Goal: Transaction & Acquisition: Obtain resource

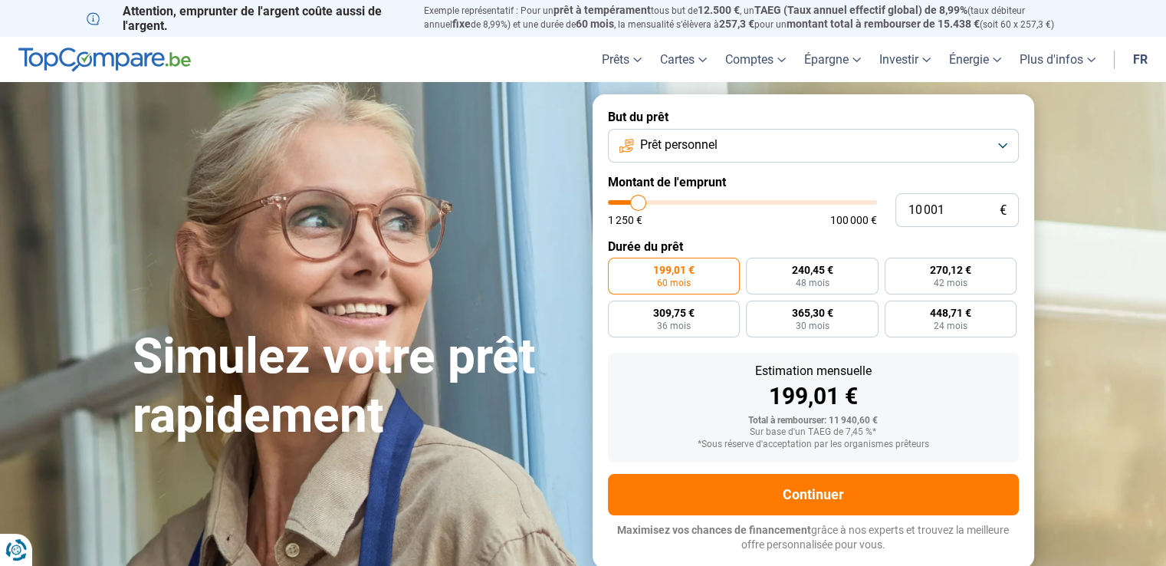
type input "10 250"
type input "10250"
type input "10 500"
type input "10500"
type input "11 250"
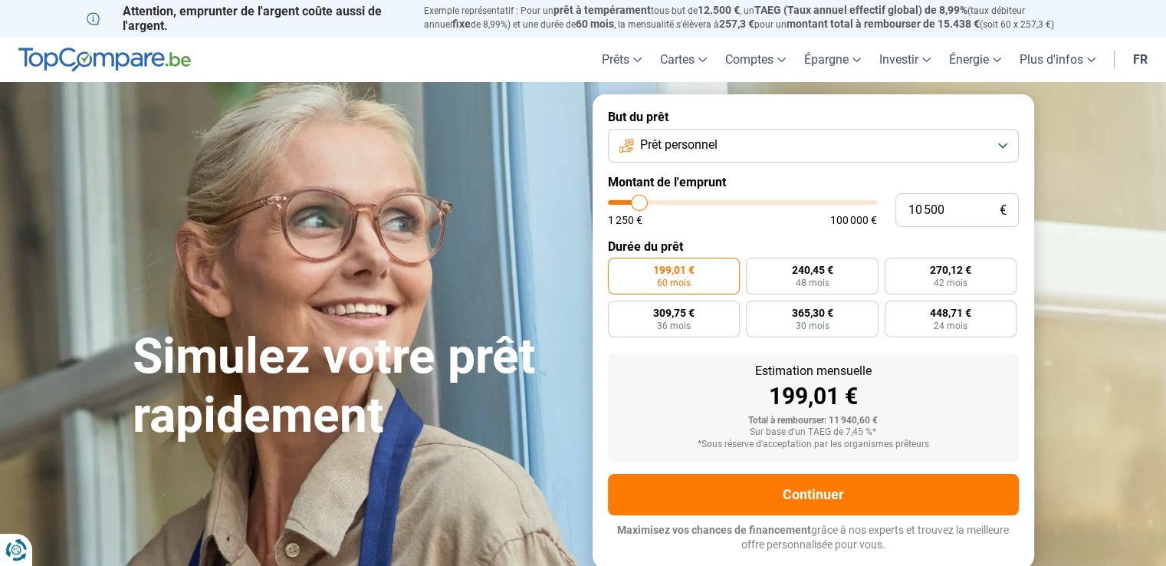
type input "11250"
type input "12 000"
type input "12000"
type input "15 500"
type input "15500"
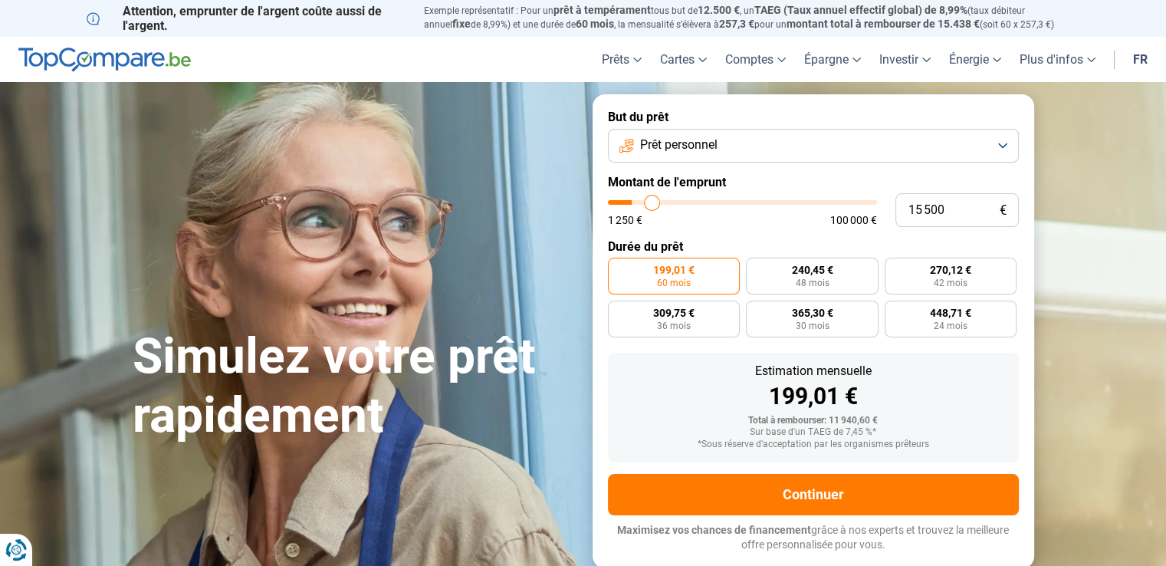
type input "19 500"
type input "19500"
type input "22 500"
type input "22500"
type input "25 500"
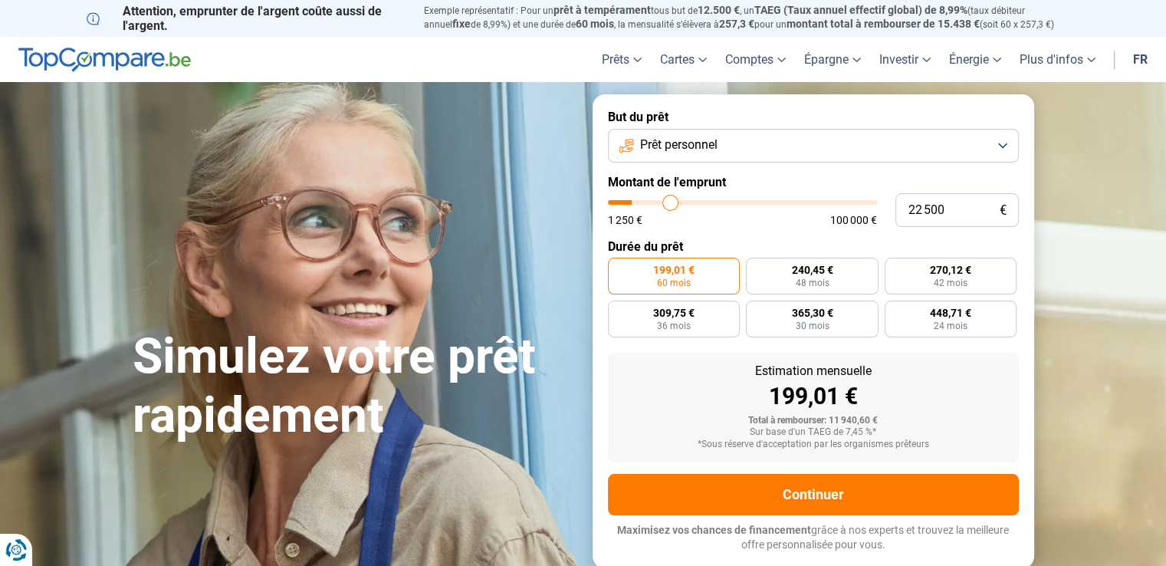
type input "25500"
type input "28 500"
type input "28500"
type input "32 750"
type input "32750"
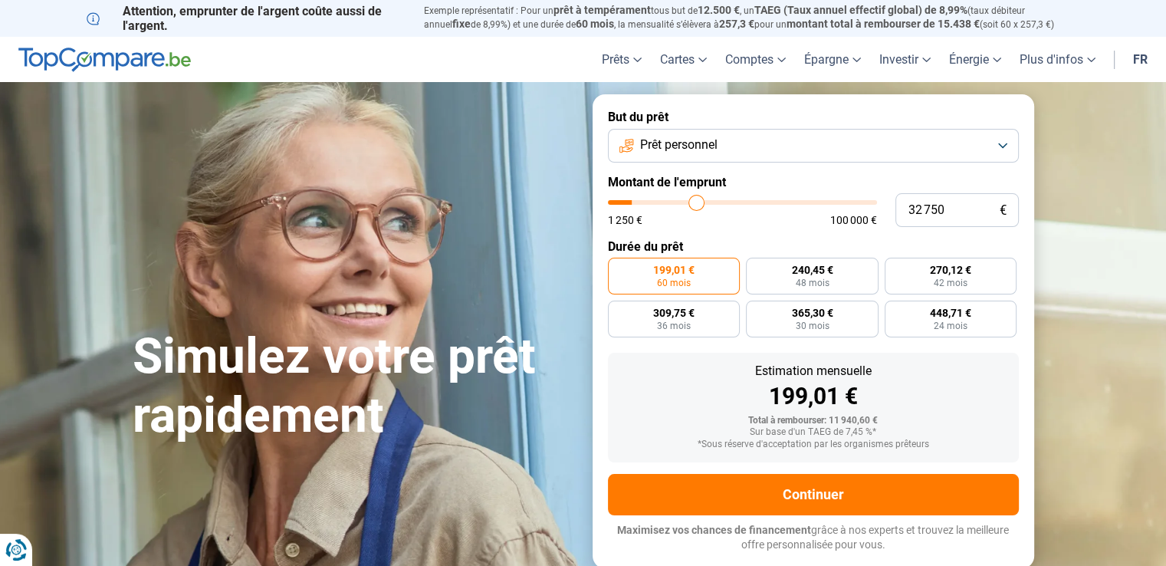
type input "36 000"
type input "36000"
type input "37 250"
type input "37250"
type input "39 750"
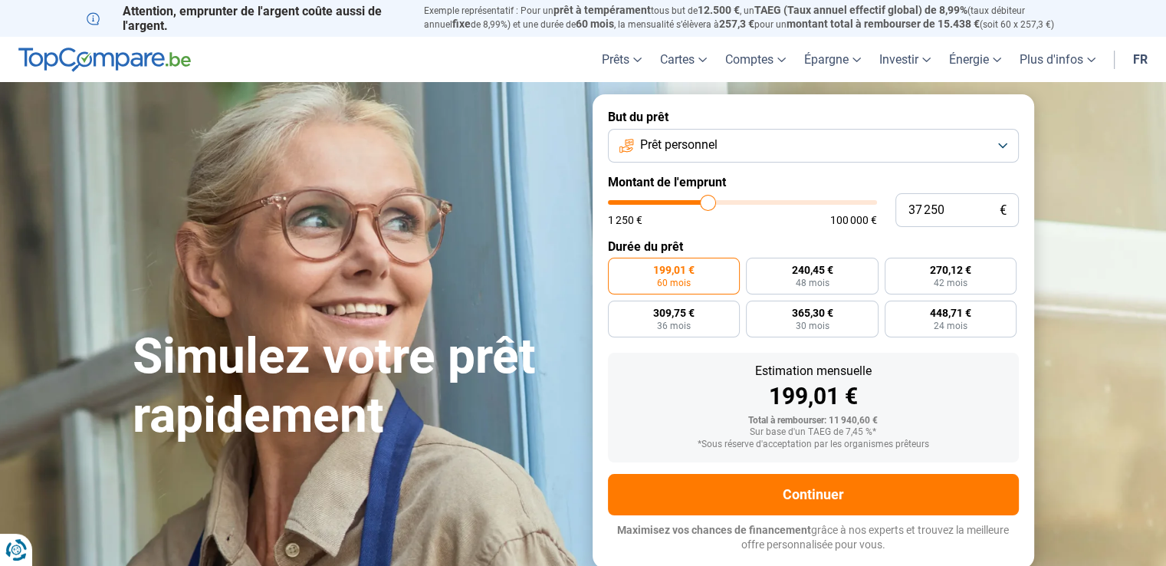
type input "39750"
type input "42 000"
type input "42000"
type input "43 250"
type input "43250"
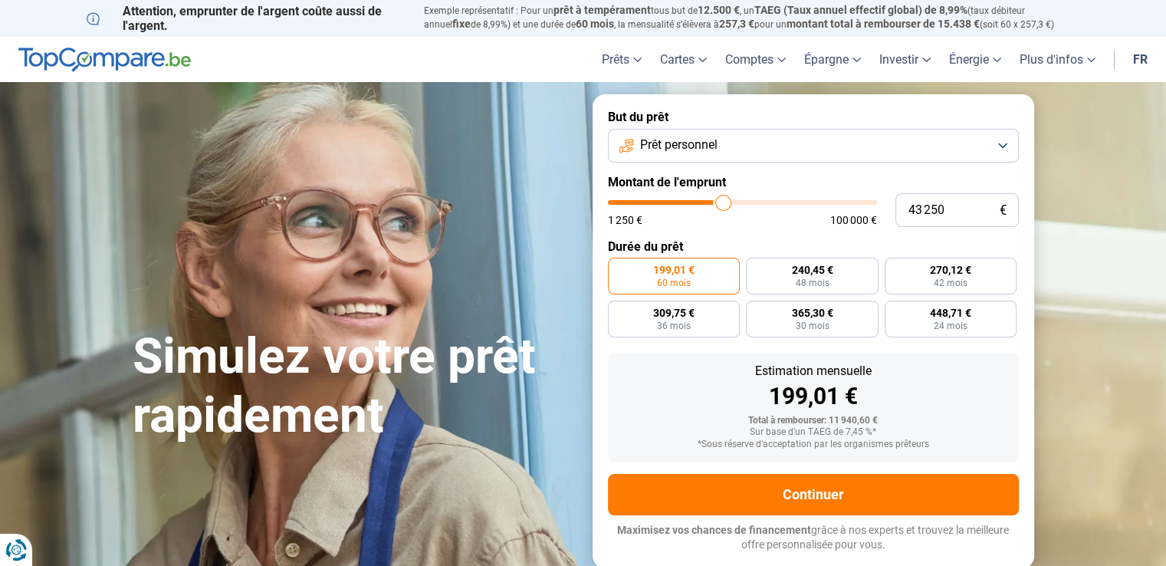
type input "45 000"
type input "45000"
type input "48 250"
type input "48250"
type input "50 750"
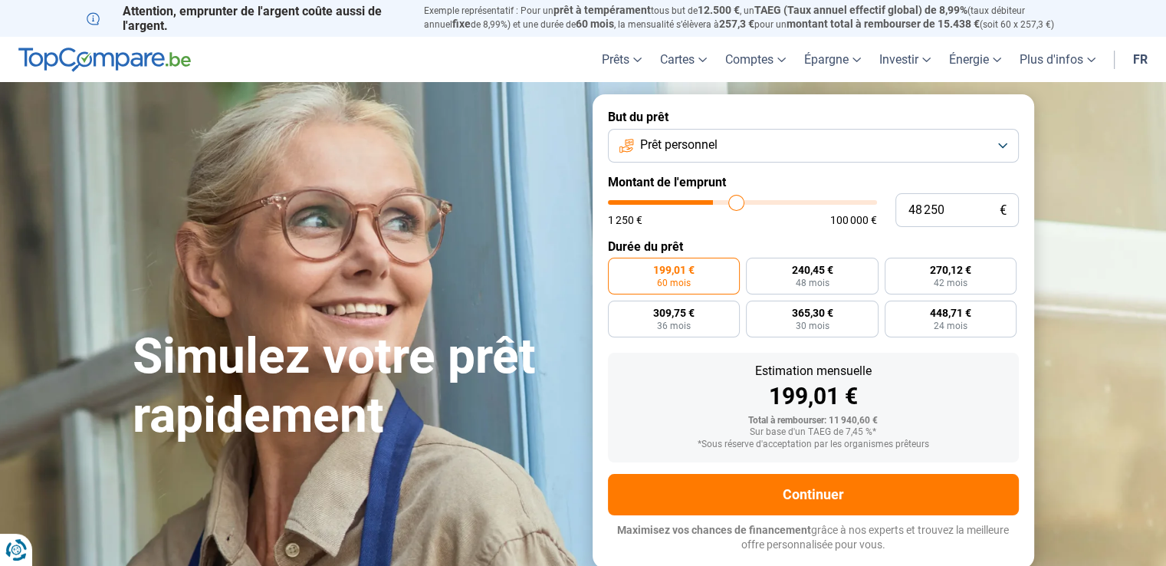
type input "50750"
type input "52 500"
type input "52500"
type input "54 750"
type input "54750"
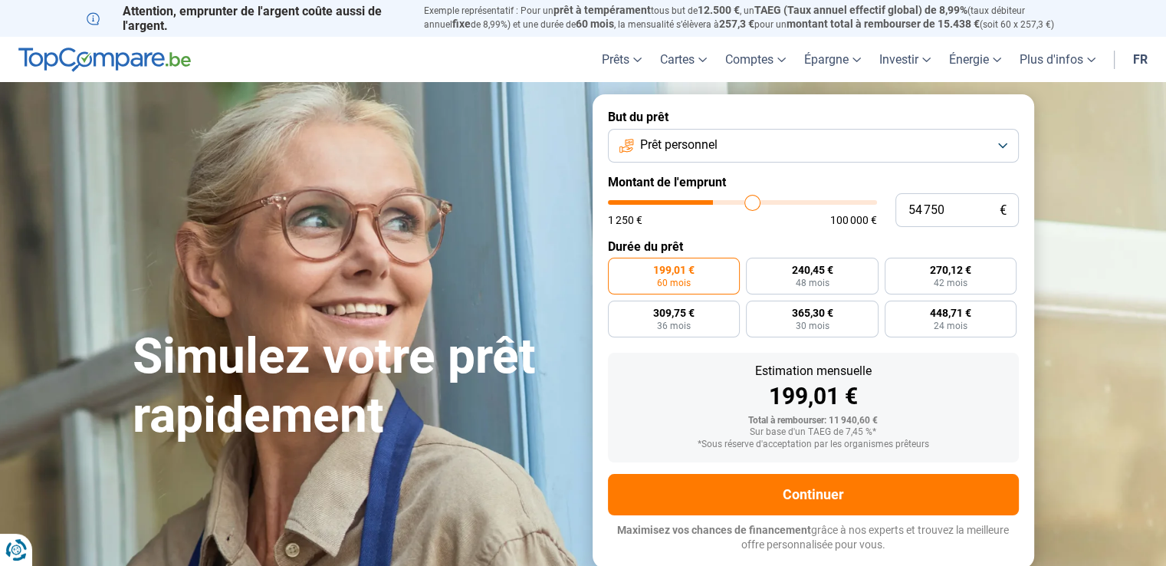
type input "56 500"
type input "56500"
type input "57 750"
type input "57750"
type input "58 500"
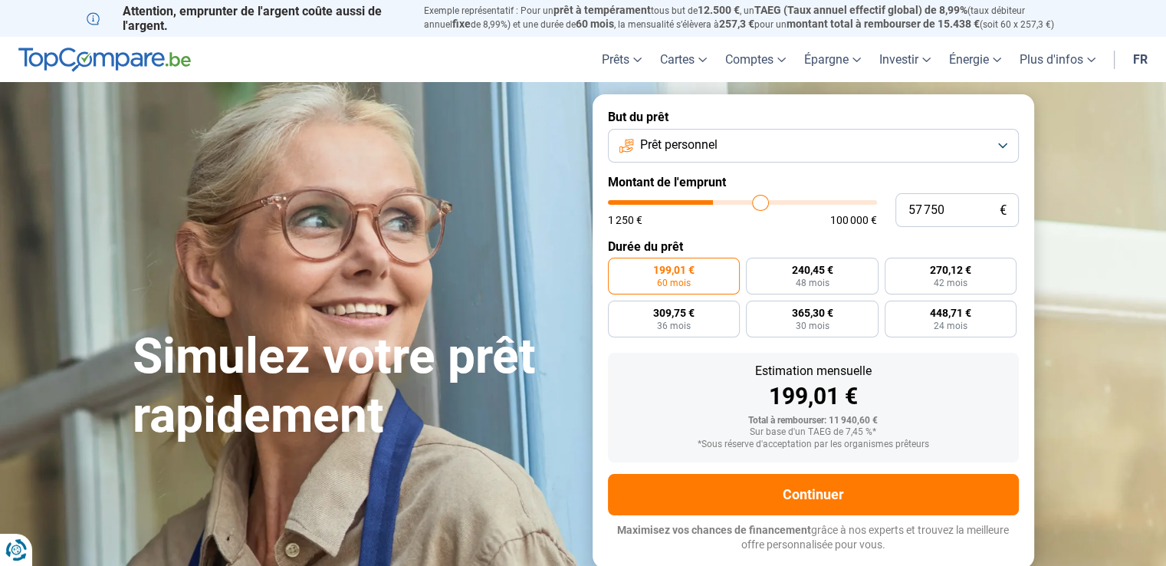
type input "58500"
type input "59 500"
type input "59500"
type input "61 500"
type input "61500"
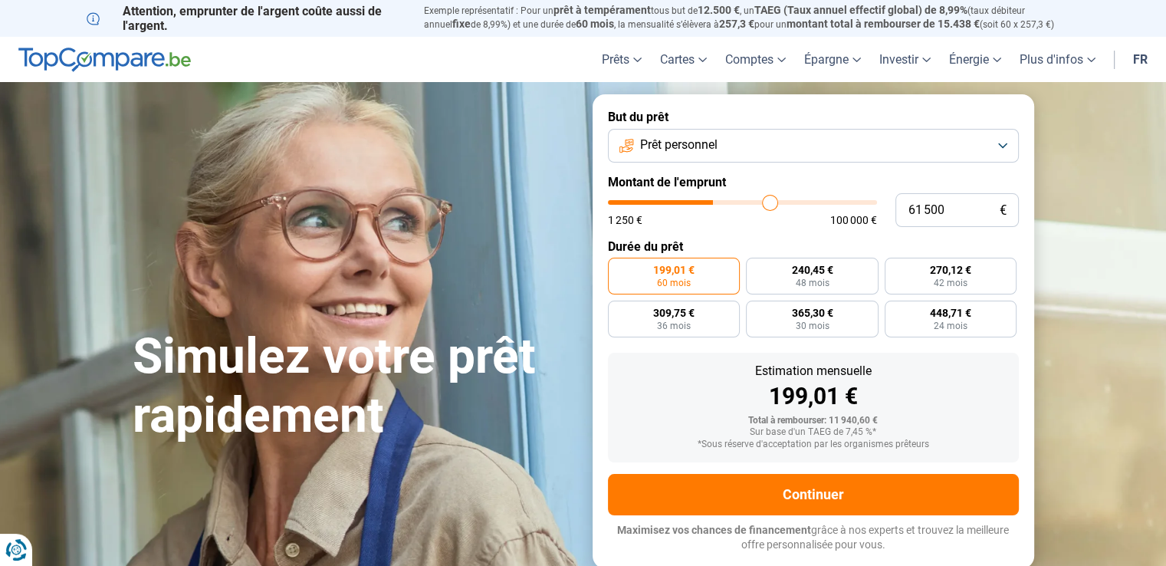
type input "64 000"
type input "64000"
type input "64 500"
type input "64500"
type input "65 250"
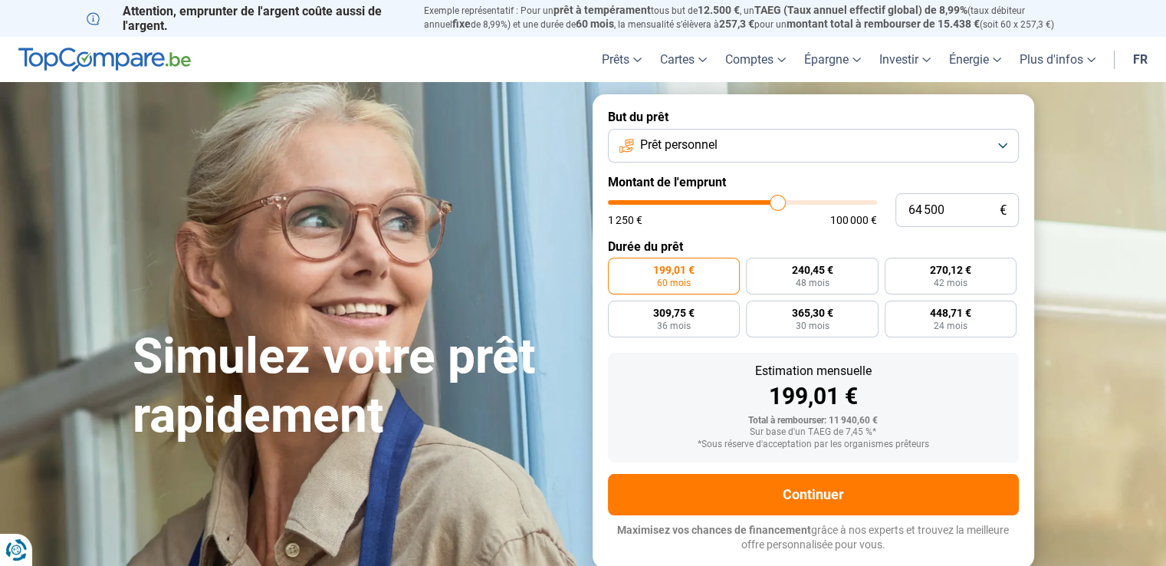
type input "65250"
type input "66 250"
type input "66250"
type input "66 750"
type input "66750"
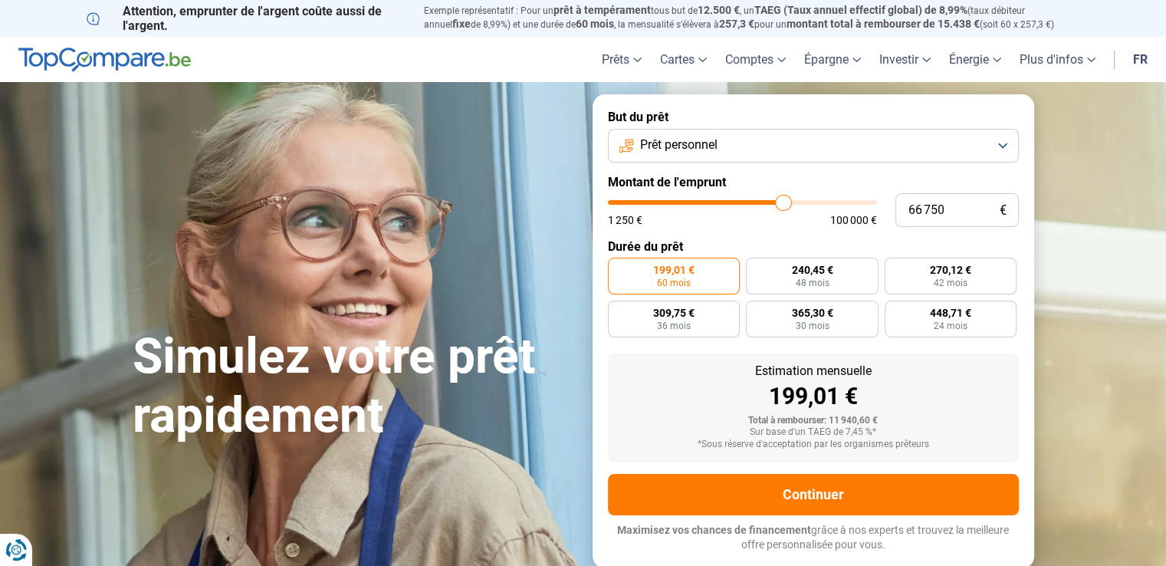
type input "68 000"
type input "68000"
type input "69 000"
type input "69000"
type input "69 250"
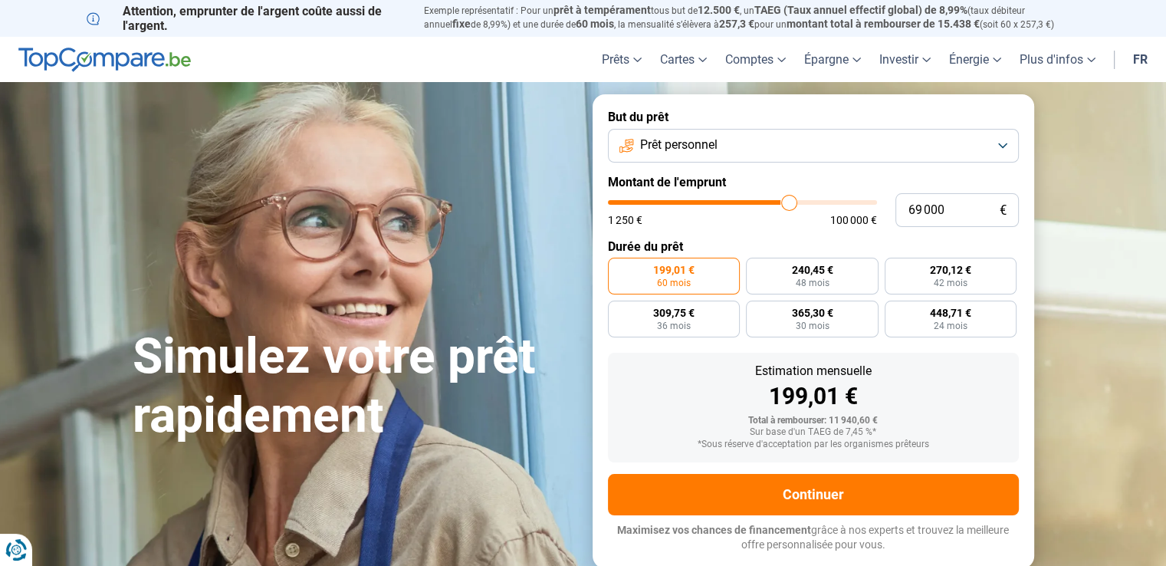
type input "69250"
type input "69 750"
type input "69750"
type input "70 250"
type input "70250"
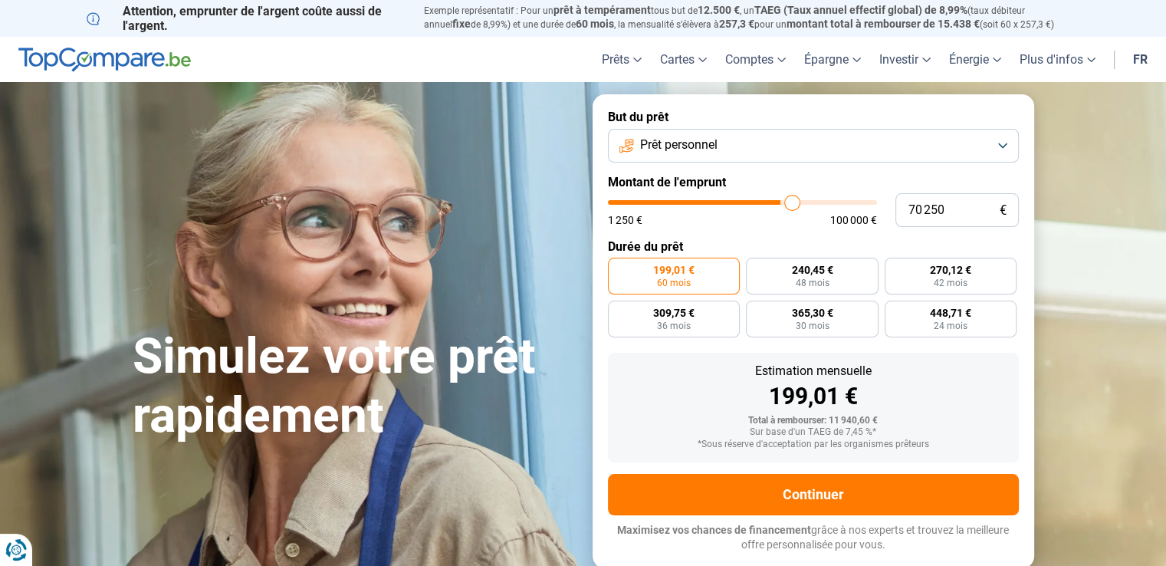
type input "70 750"
type input "70750"
type input "71 000"
type input "71000"
type input "70 750"
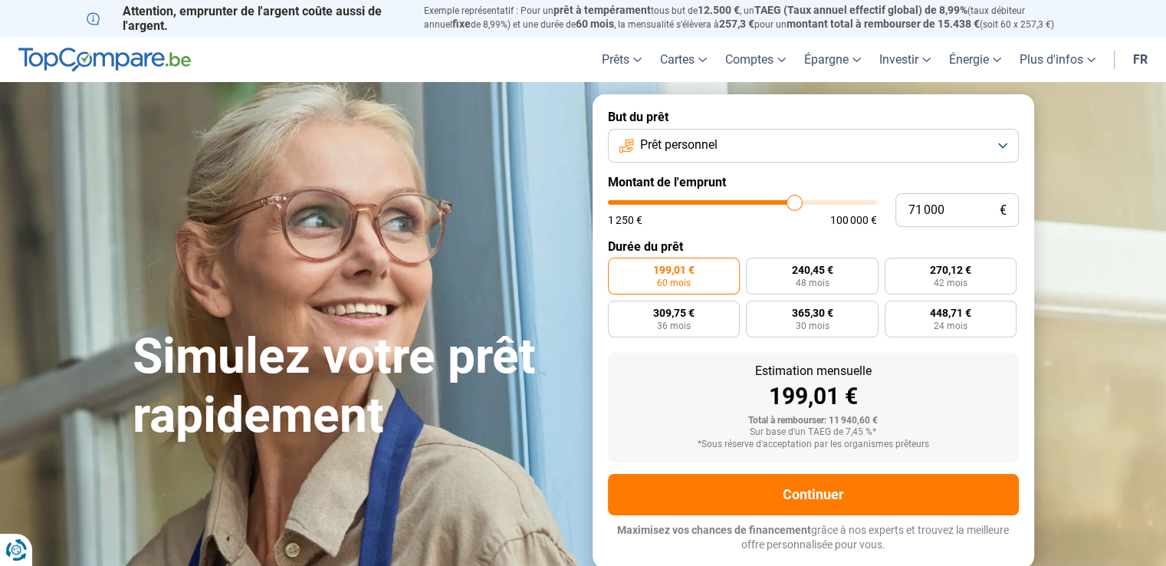
type input "70750"
type input "70 500"
type input "70500"
type input "70 250"
type input "70250"
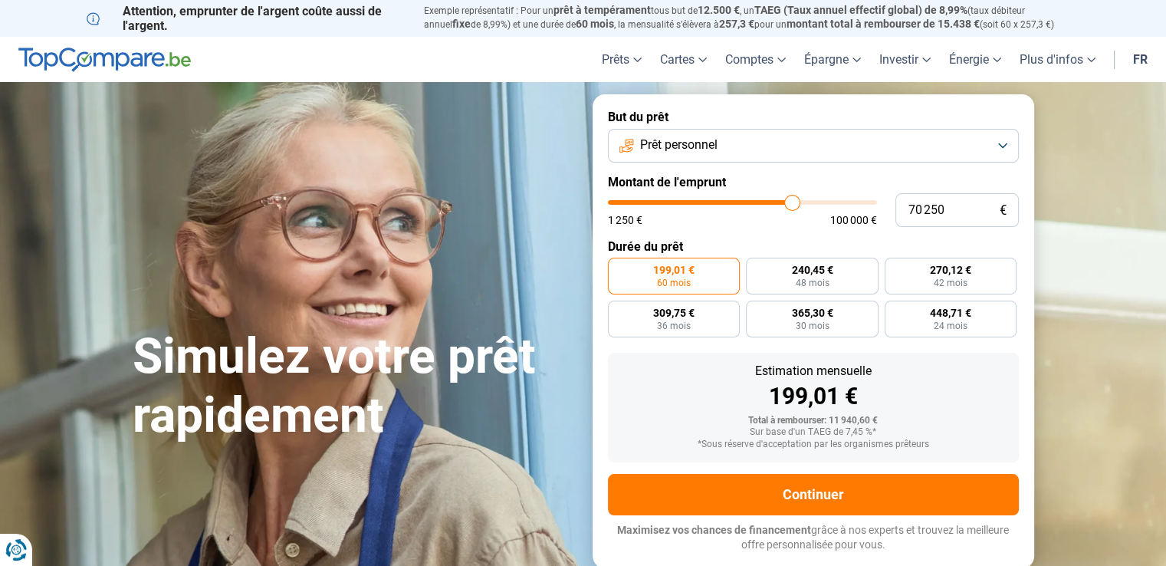
type input "70 000"
type input "70000"
type input "69 750"
type input "69750"
type input "69 500"
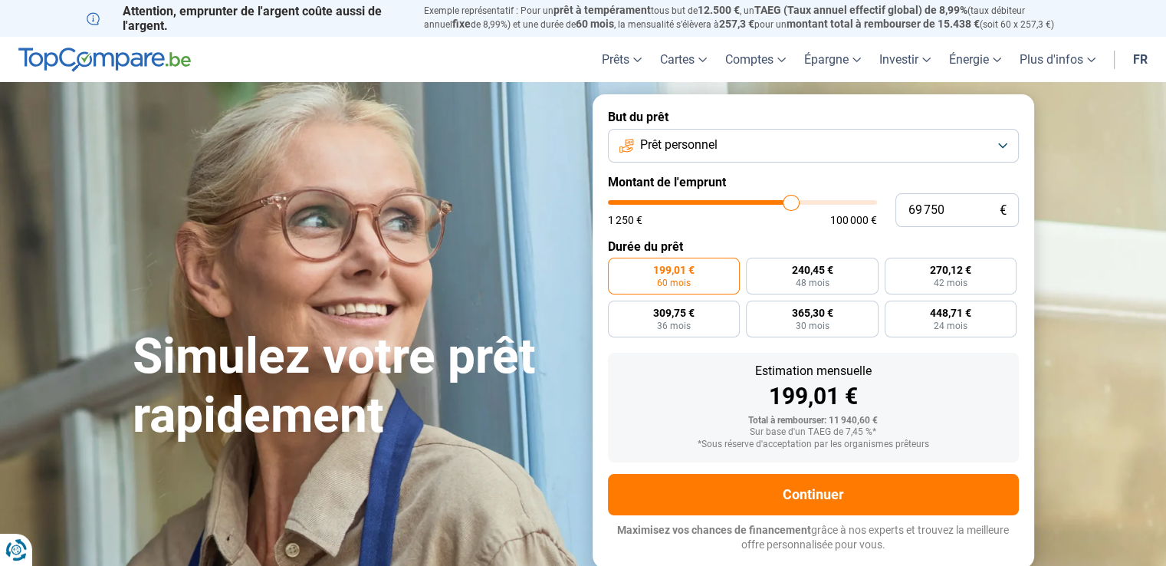
type input "69500"
type input "68 500"
type input "68500"
type input "67 500"
type input "67500"
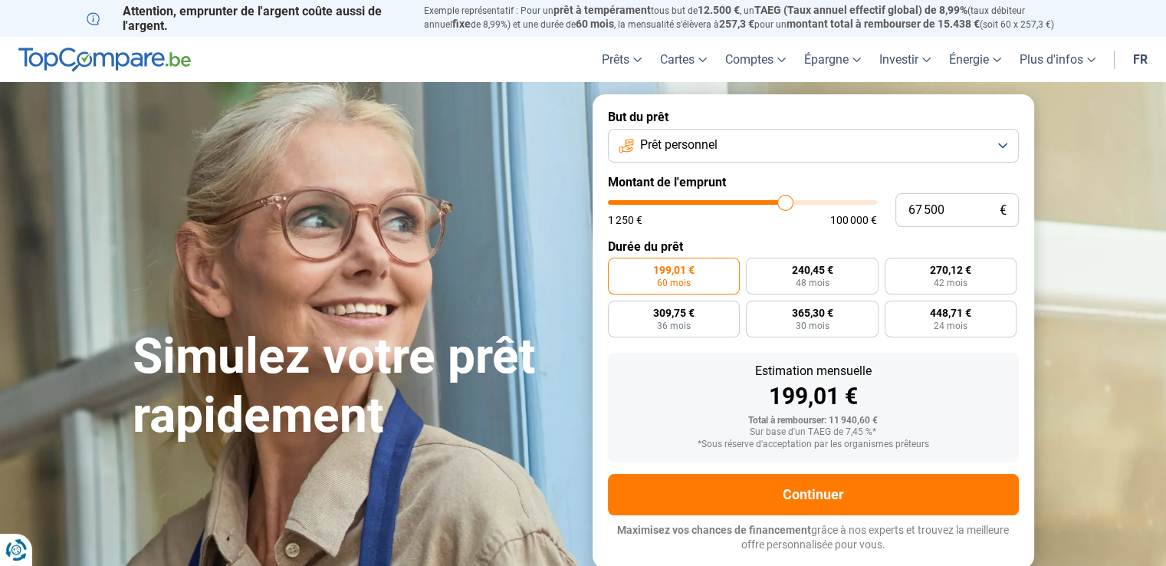
type input "66 750"
type input "66750"
type input "66 500"
type input "66500"
type input "66 000"
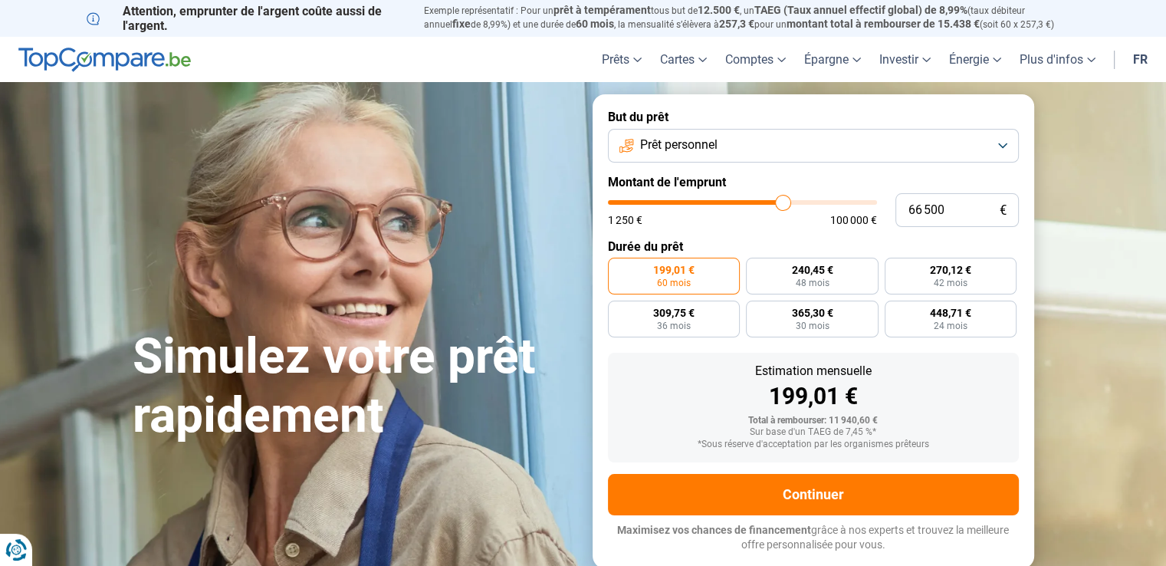
type input "66000"
type input "65 250"
type input "65250"
type input "64 250"
type input "64250"
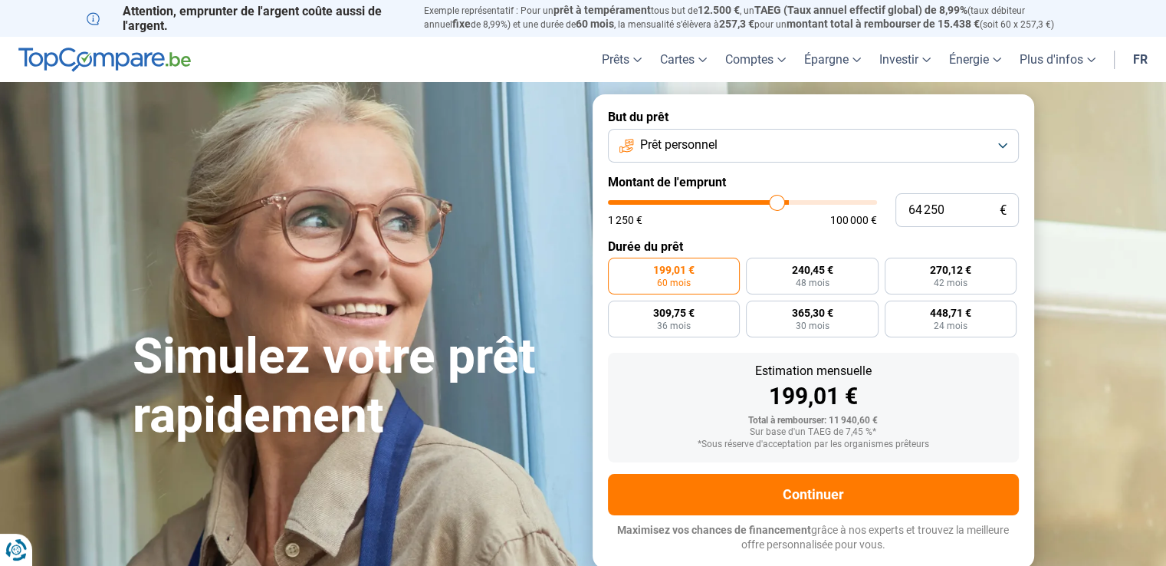
type input "63 500"
type input "63500"
type input "63 250"
type input "63250"
type input "62 750"
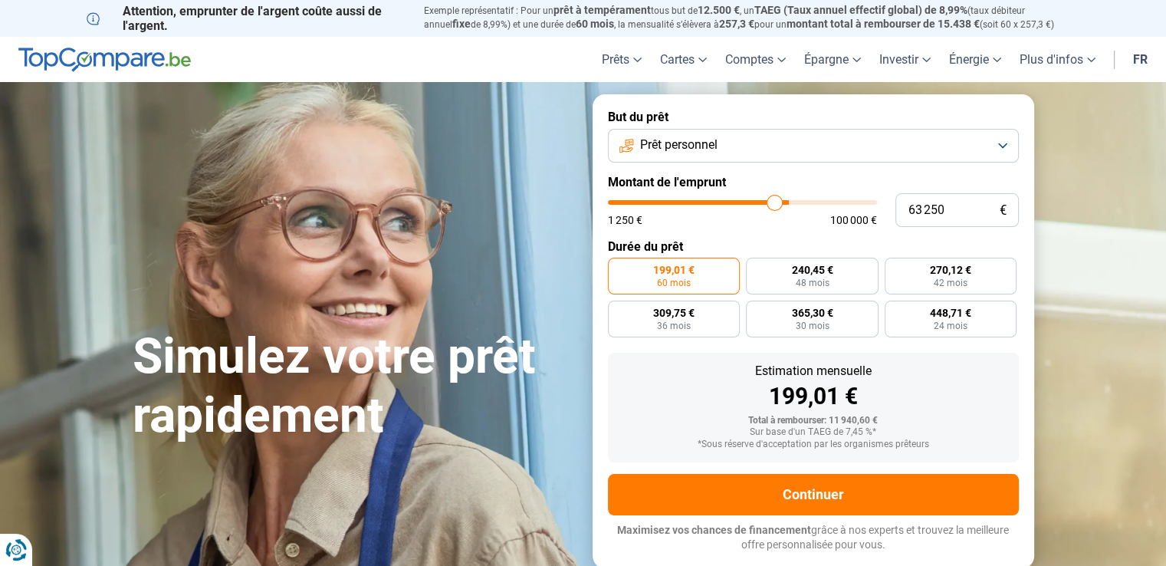
type input "62750"
type input "61 750"
type input "61750"
type input "60 750"
type input "60750"
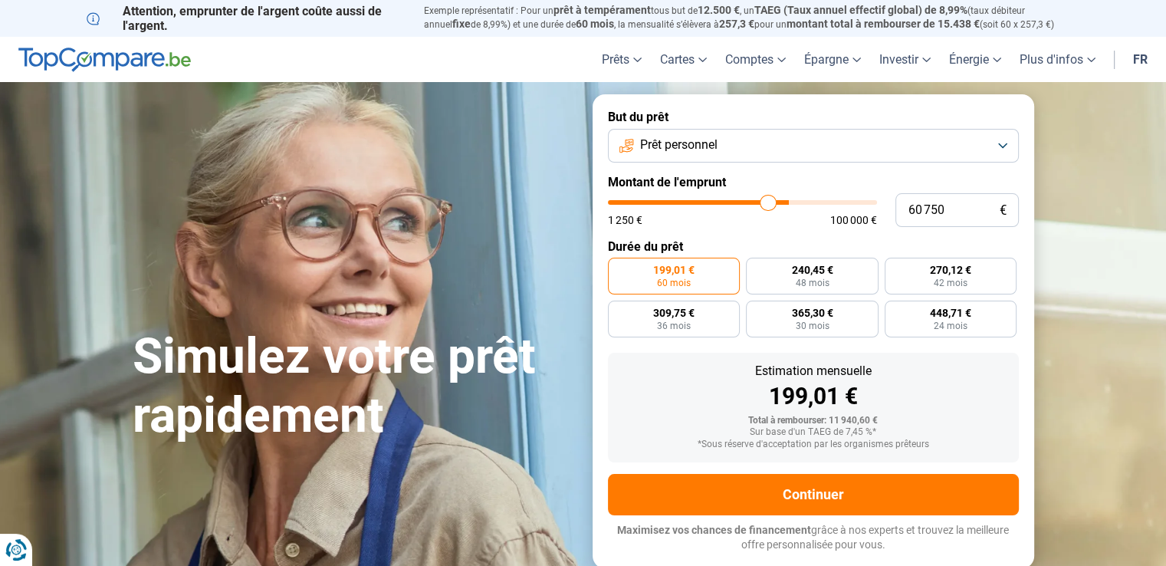
type input "60 500"
type input "60500"
type input "60 000"
type input "60000"
type input "59 500"
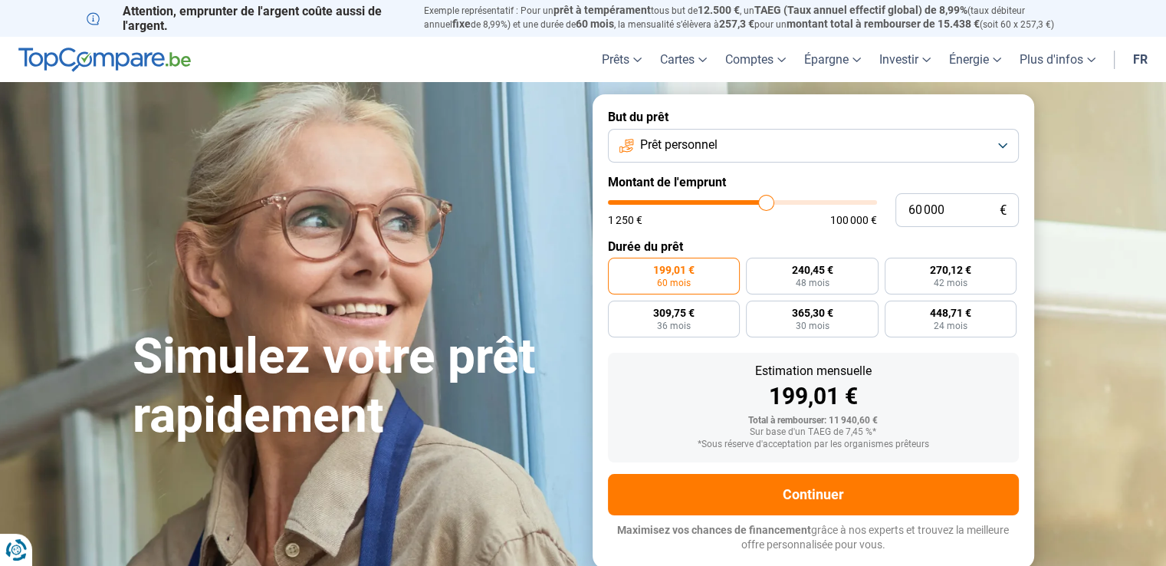
type input "59500"
type input "59 000"
type input "59000"
type input "58 750"
type input "58750"
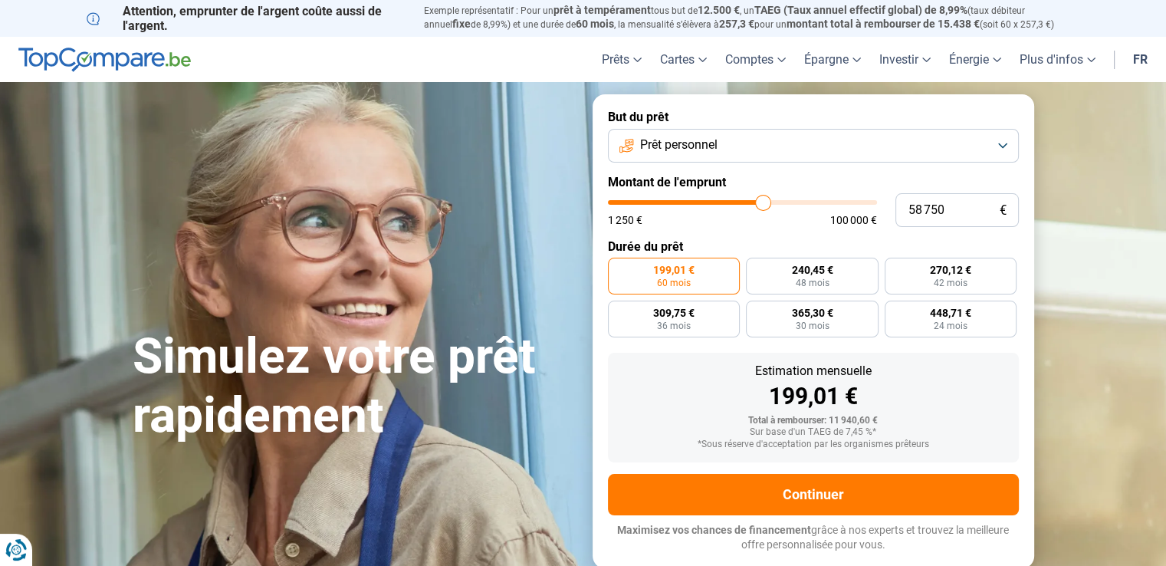
type input "58 250"
type input "58250"
type input "57 750"
type input "57750"
type input "57 500"
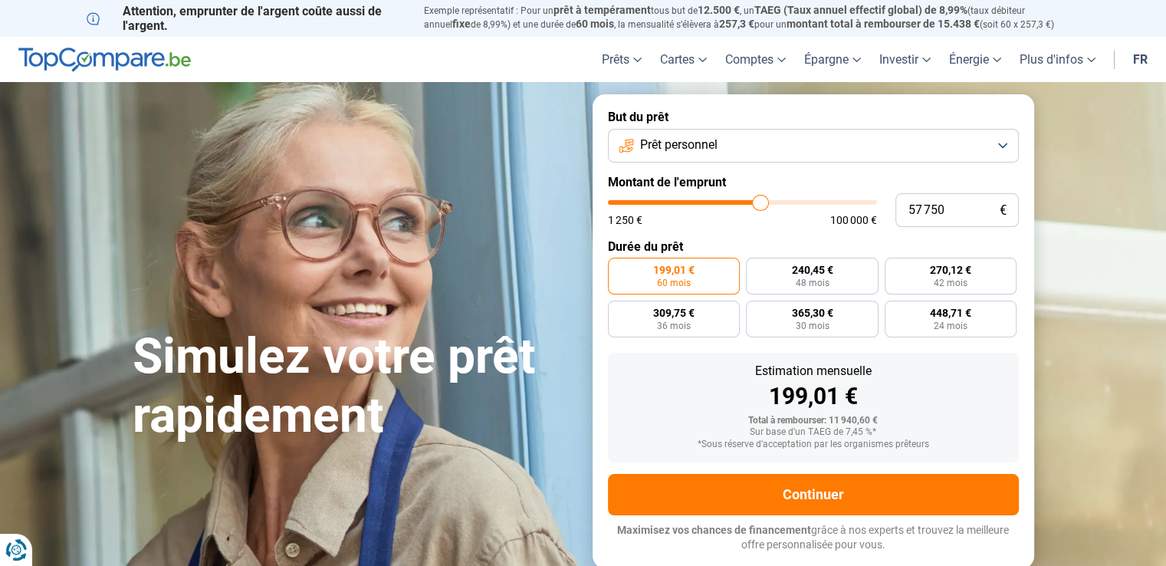
type input "57500"
type input "57 250"
type input "57250"
type input "56 250"
type input "56250"
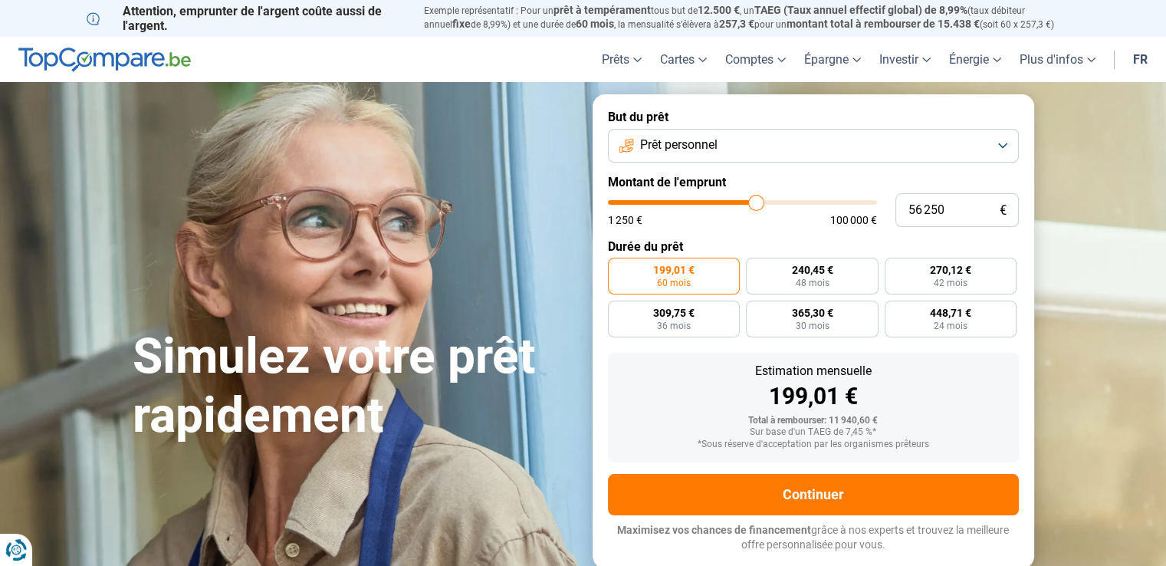
type input "55 250"
type input "55250"
type input "54 000"
type input "54000"
type input "52 500"
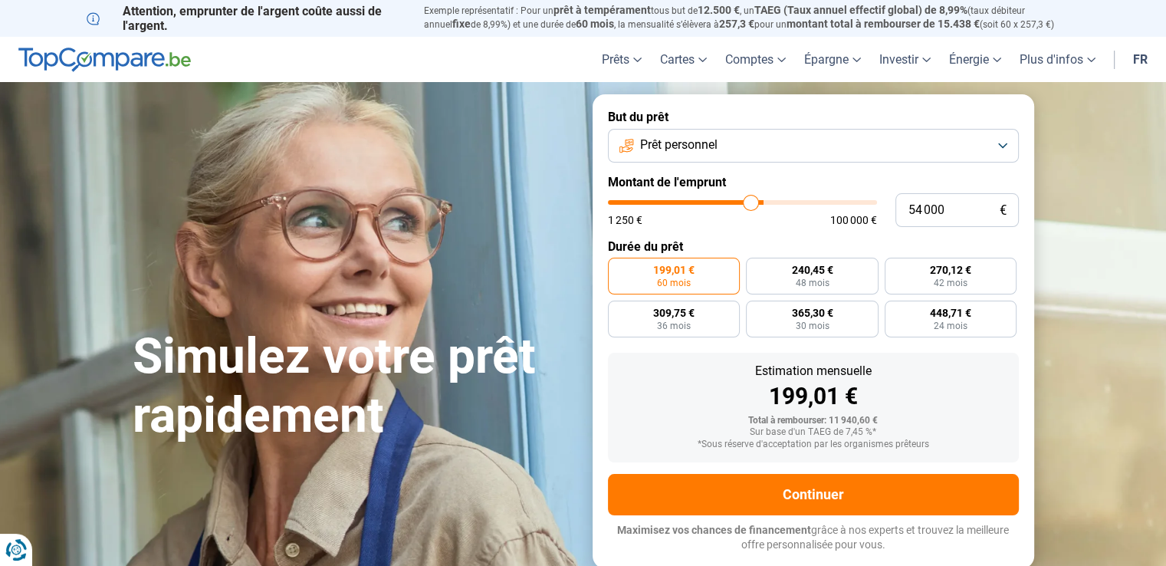
type input "52500"
type input "51 000"
type input "51000"
type input "50 250"
type input "50250"
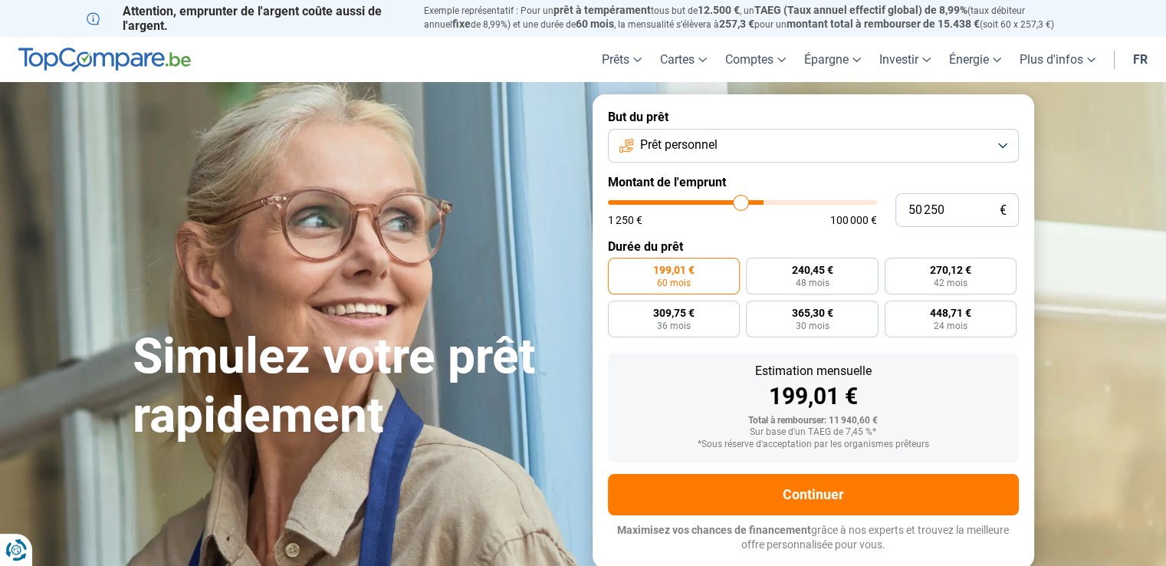
type input "50 000"
type input "50000"
type input "49 000"
type input "49000"
type input "48 500"
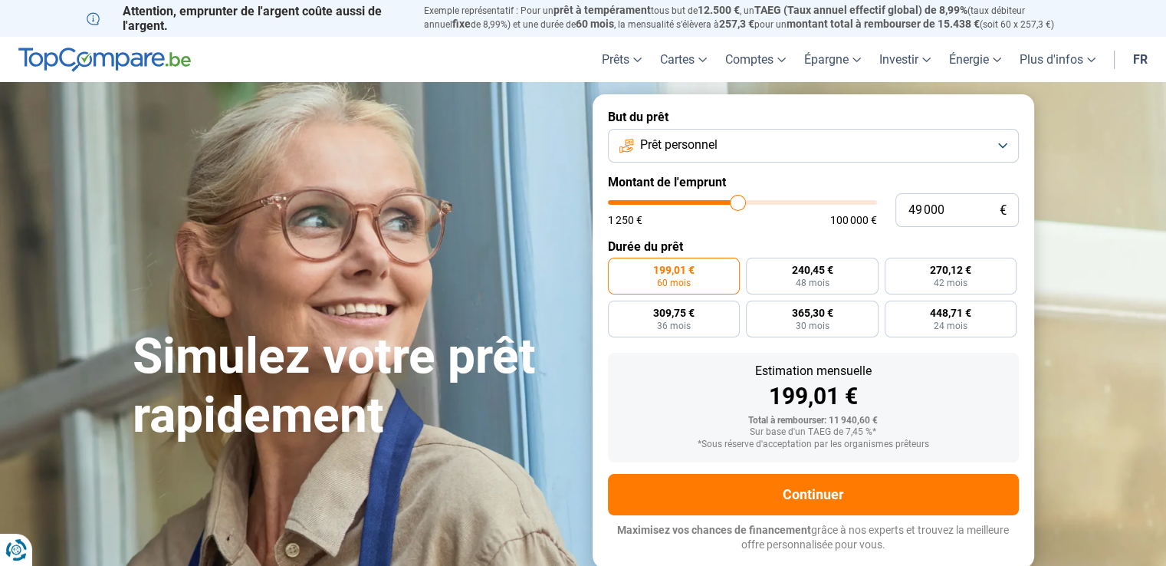
type input "48500"
type input "47 750"
type input "47750"
type input "47 000"
type input "47000"
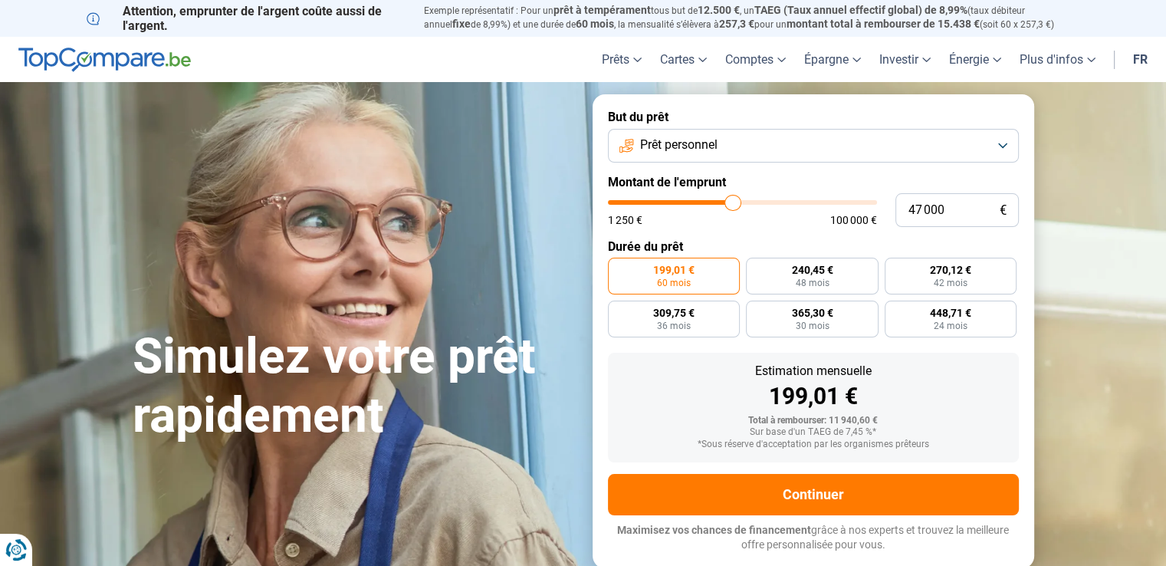
type input "46 500"
type input "46500"
type input "46 000"
type input "46000"
type input "45 750"
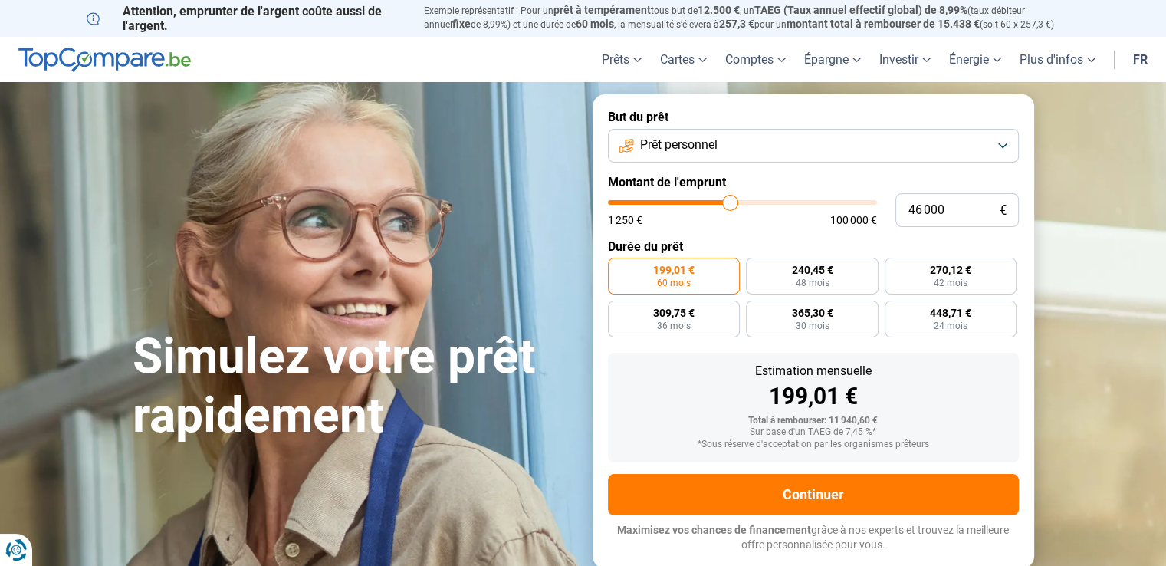
type input "45750"
type input "45 500"
type input "45500"
type input "45 250"
type input "45250"
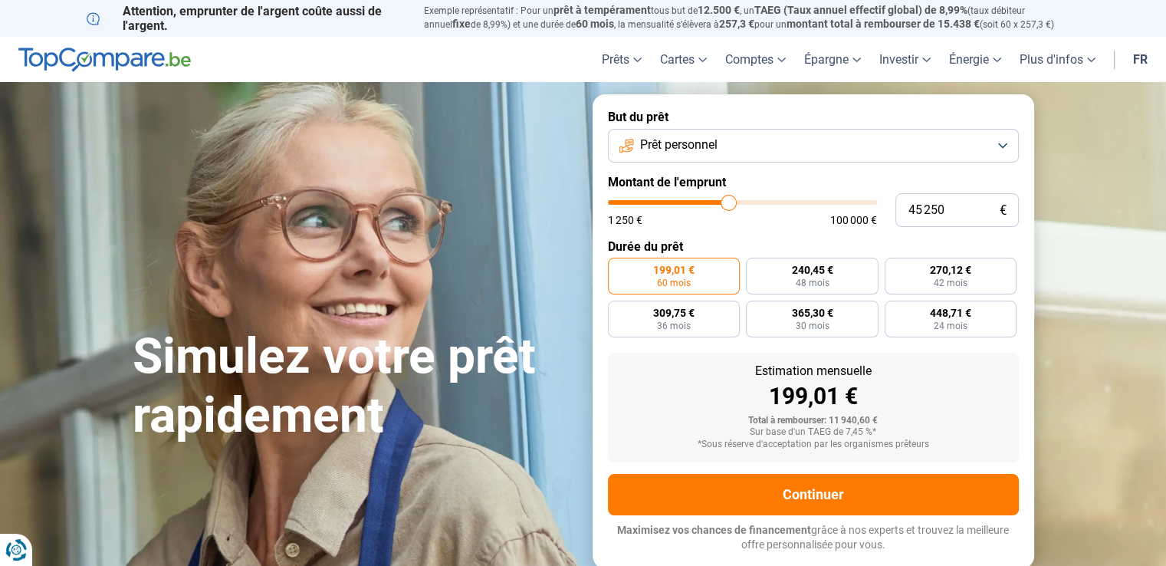
type input "45 000"
type input "45000"
type input "44 750"
type input "44750"
type input "43 500"
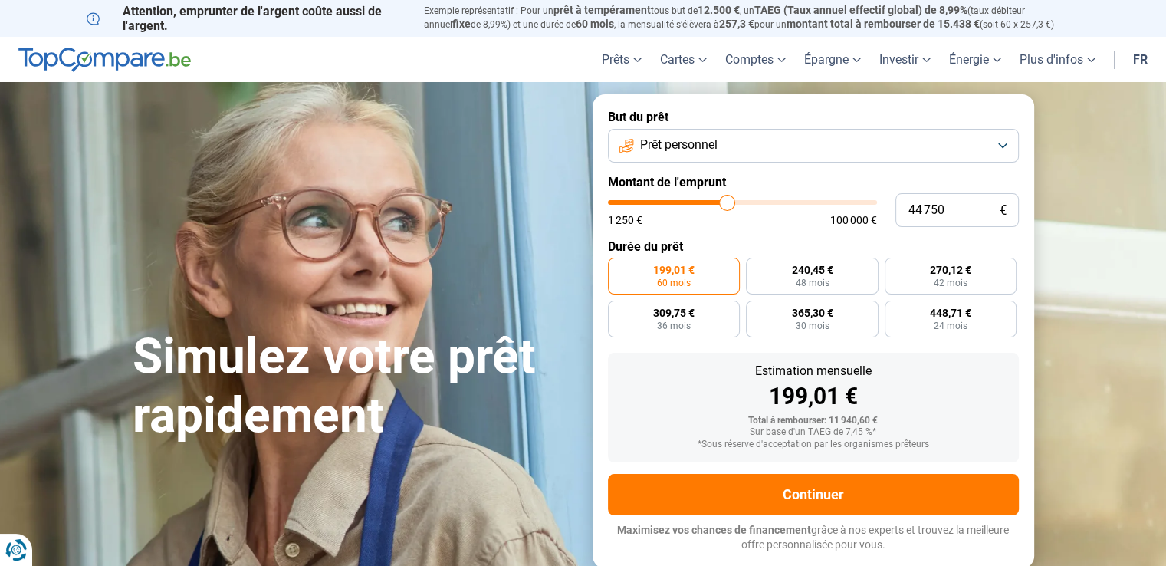
type input "43500"
type input "42 000"
type input "42000"
type input "40 250"
type input "40250"
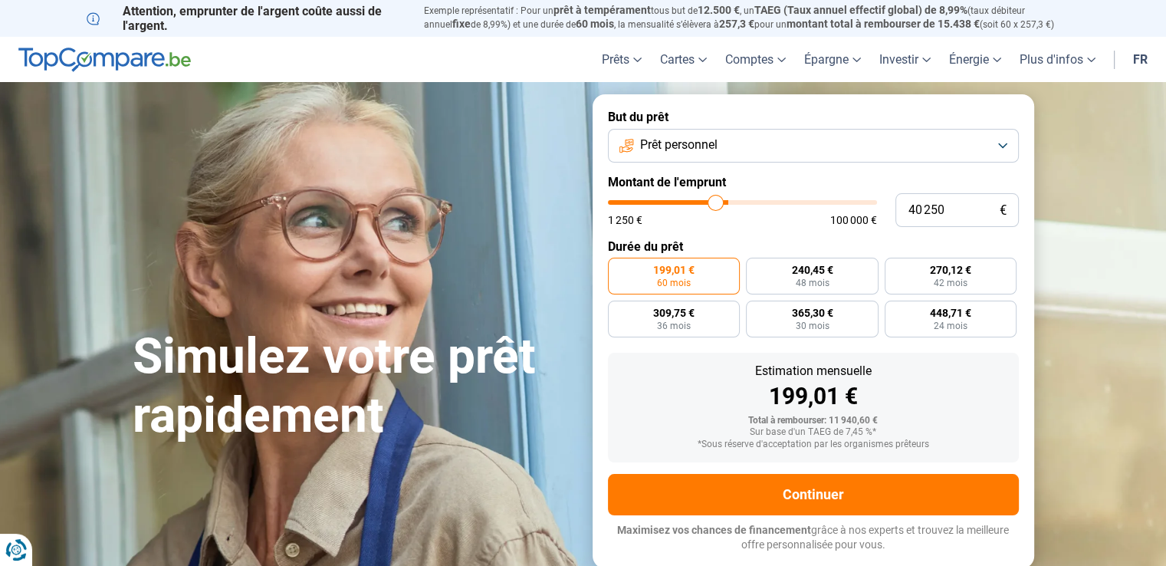
type input "39 250"
type input "39250"
type input "38 250"
type input "38250"
type input "38 000"
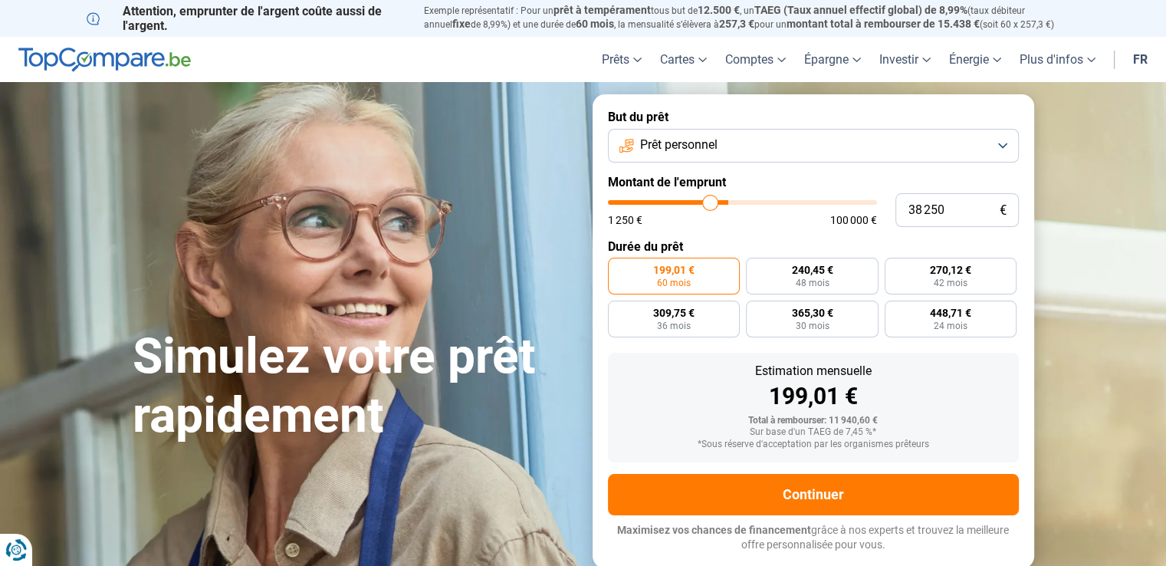
type input "38000"
type input "37 750"
type input "37750"
type input "37 250"
type input "37250"
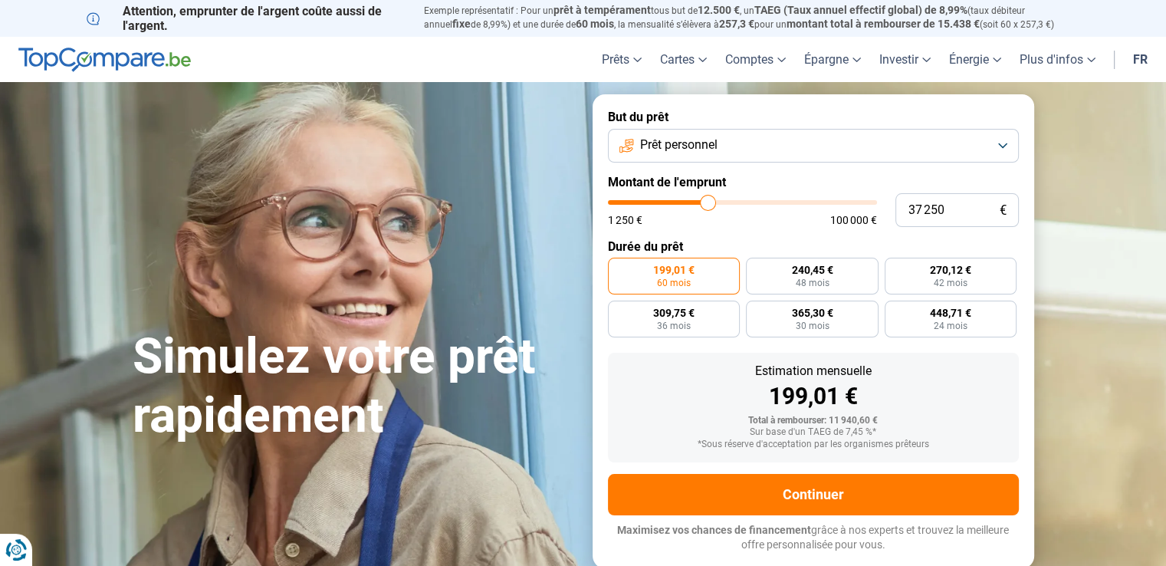
type input "36 750"
type input "36750"
type input "36 250"
type input "36250"
type input "35 750"
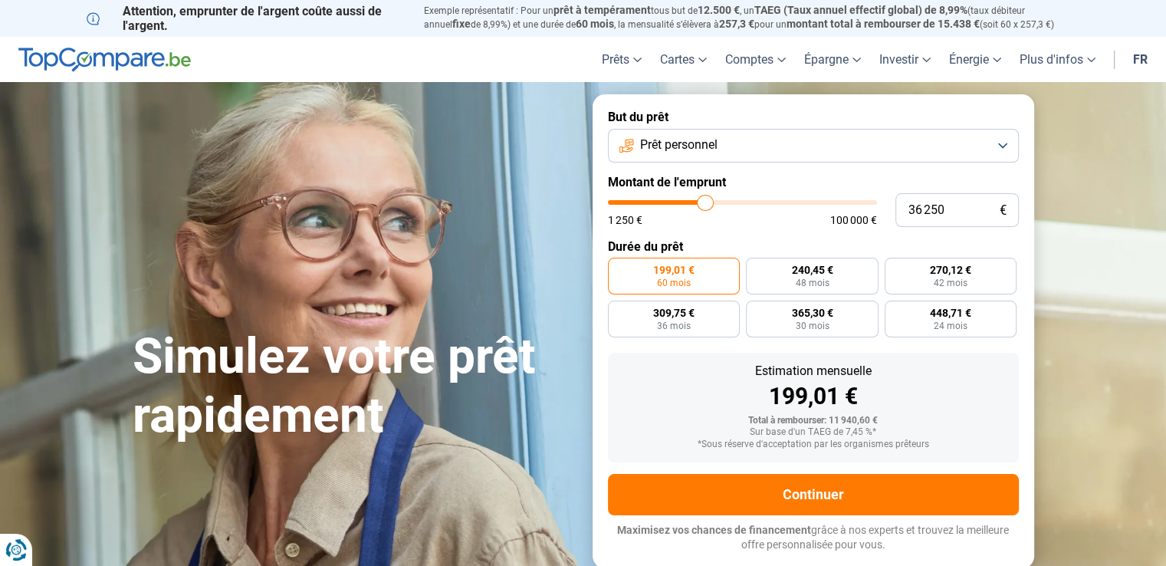
type input "35750"
type input "35 250"
type input "35250"
type input "35 000"
type input "35000"
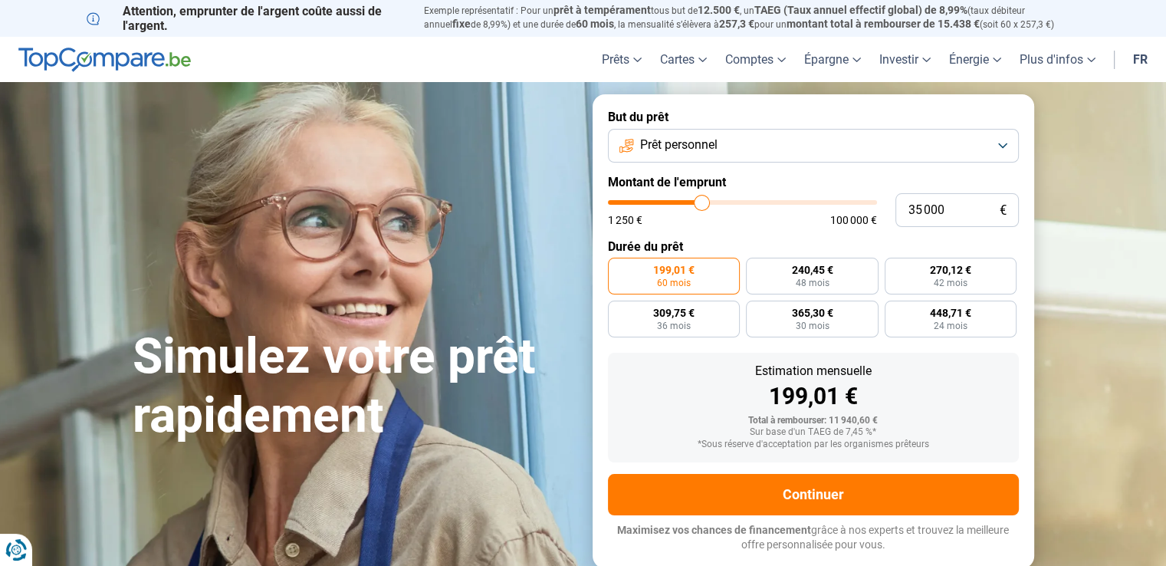
type input "34 500"
type input "34500"
type input "33 750"
type input "33750"
type input "33 000"
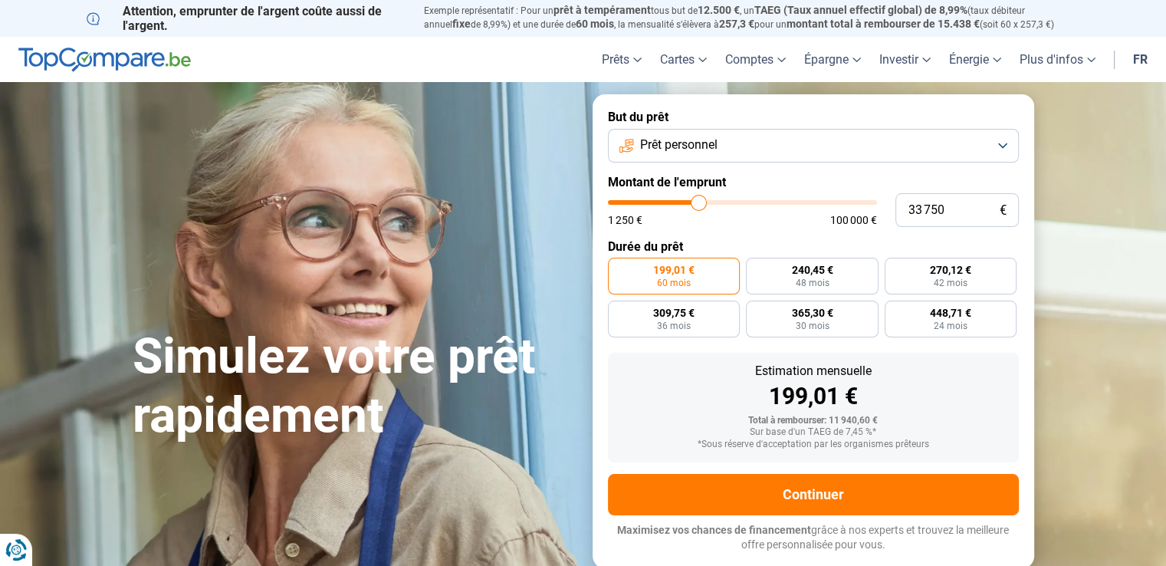
type input "33000"
type input "32 000"
type input "32000"
type input "31 750"
type input "31750"
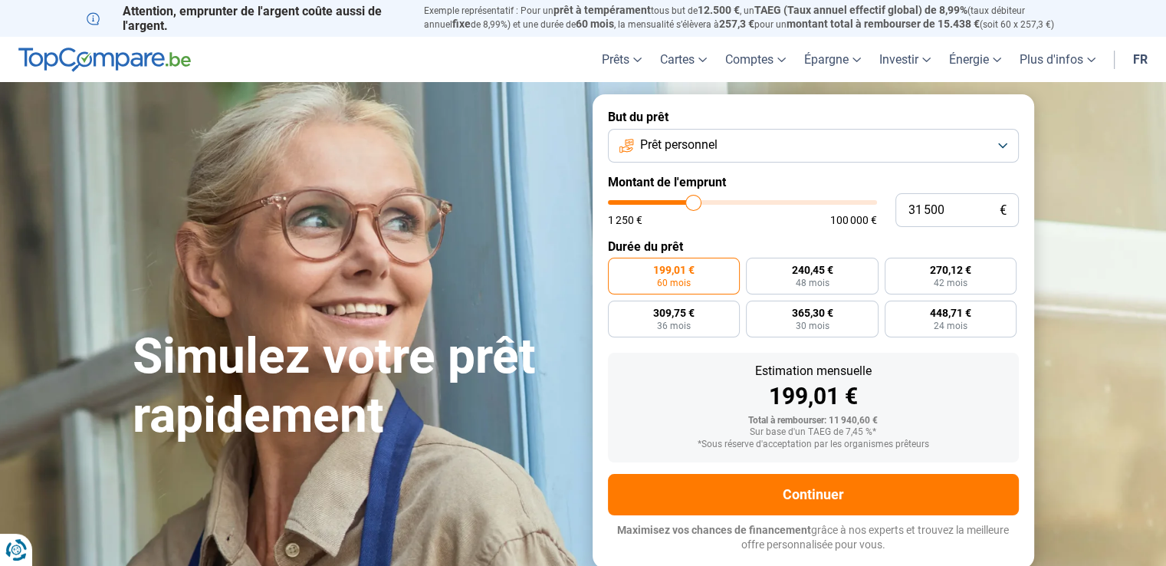
drag, startPoint x: 638, startPoint y: 200, endPoint x: 693, endPoint y: 202, distance: 55.2
click at [693, 202] on input "range" at bounding box center [742, 202] width 269 height 5
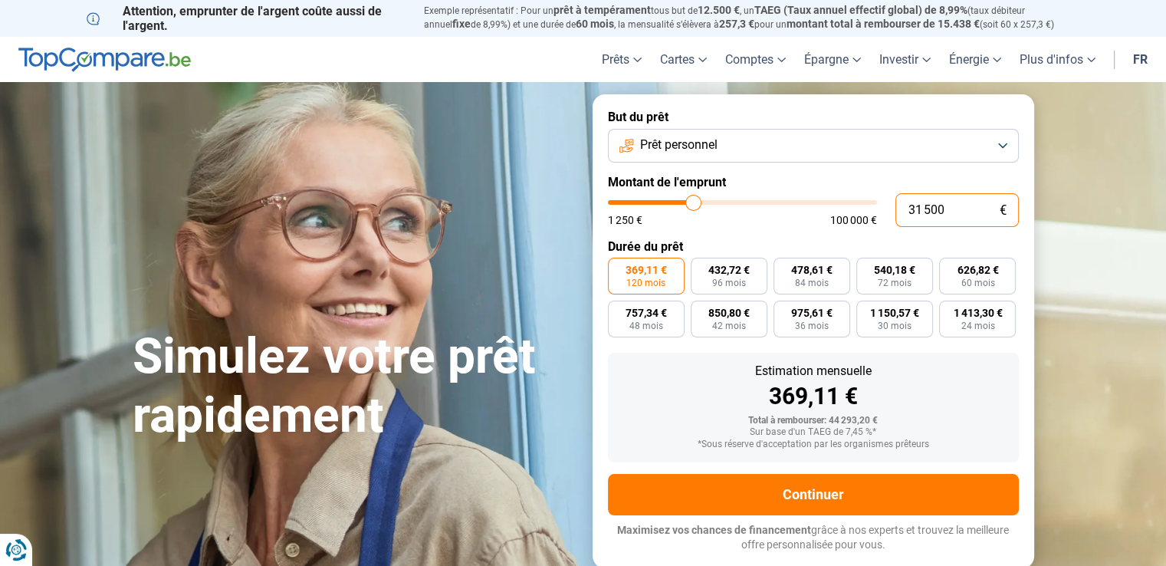
click at [950, 211] on input "31 500" at bounding box center [957, 210] width 123 height 34
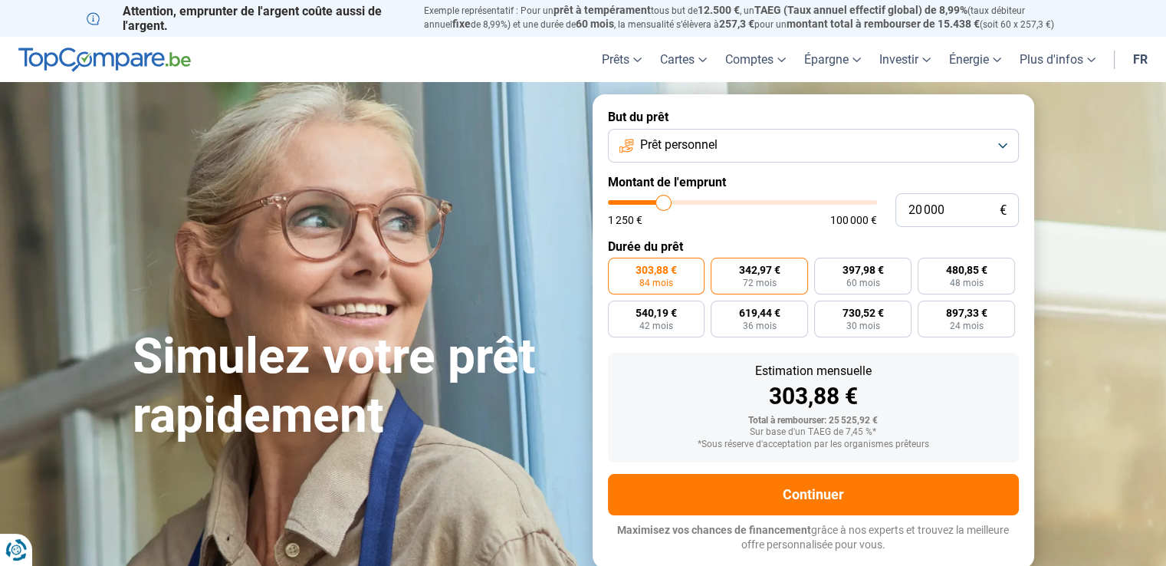
click at [752, 278] on span "72 mois" at bounding box center [760, 282] width 34 height 9
click at [721, 268] on input "342,97 € 72 mois" at bounding box center [716, 263] width 10 height 10
click at [1005, 144] on button "Prêt personnel" at bounding box center [813, 146] width 411 height 34
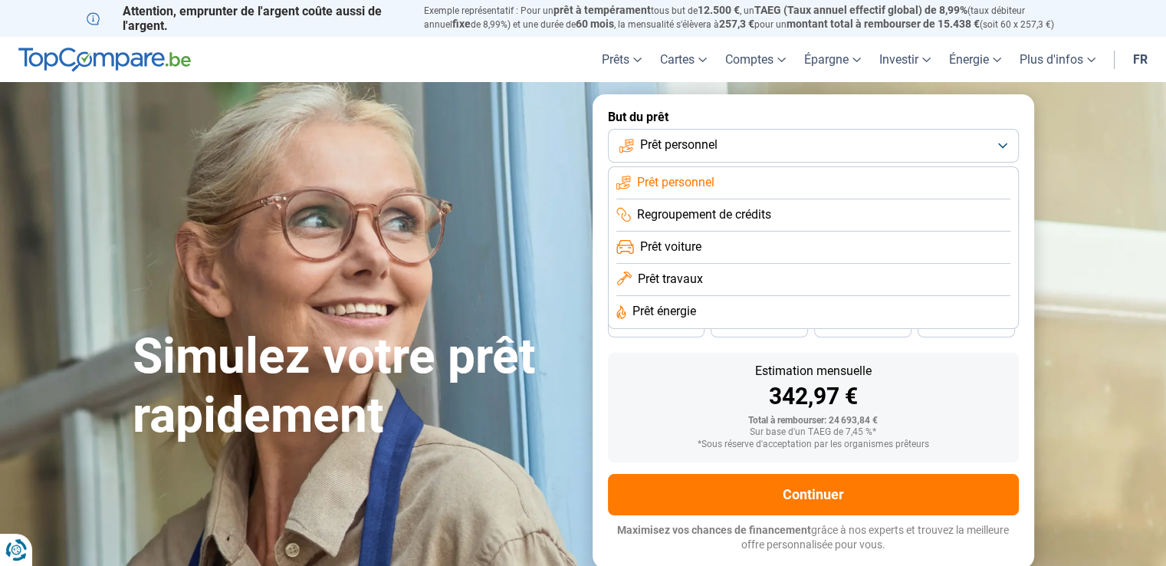
click at [741, 219] on span "Regroupement de crédits" at bounding box center [704, 214] width 134 height 17
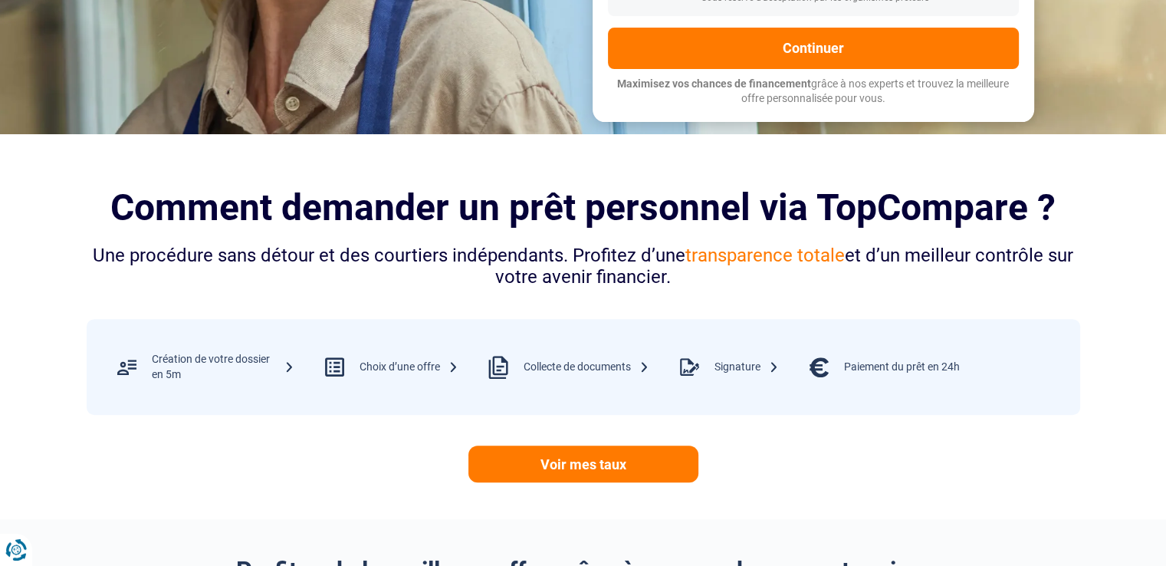
scroll to position [460, 0]
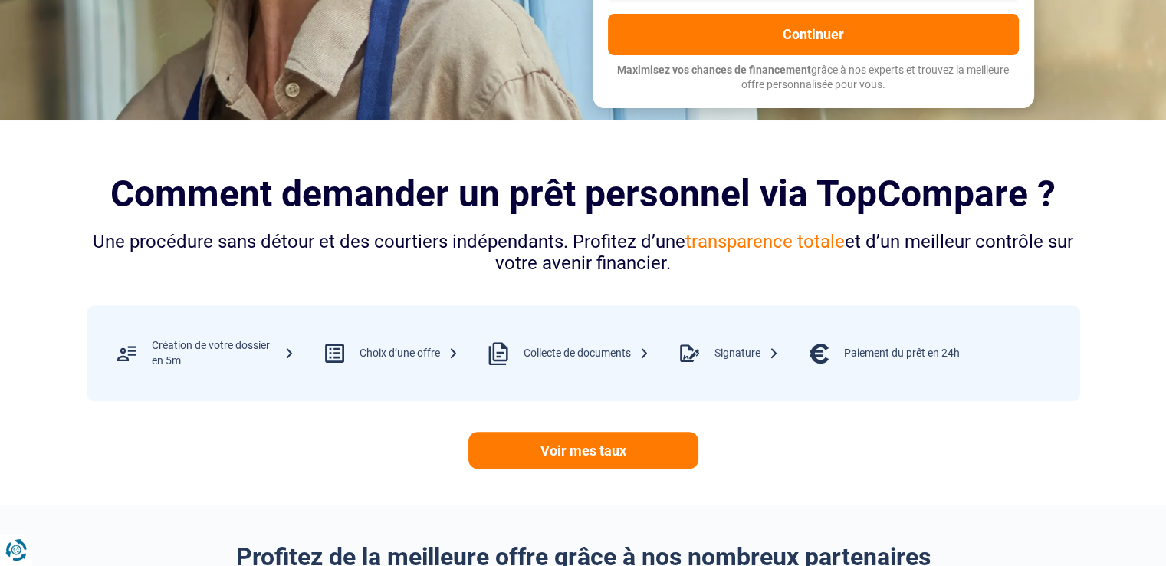
click at [288, 350] on div "Création de votre dossier en 5m" at bounding box center [223, 353] width 143 height 30
click at [426, 355] on div "Choix d’une offre" at bounding box center [409, 353] width 99 height 15
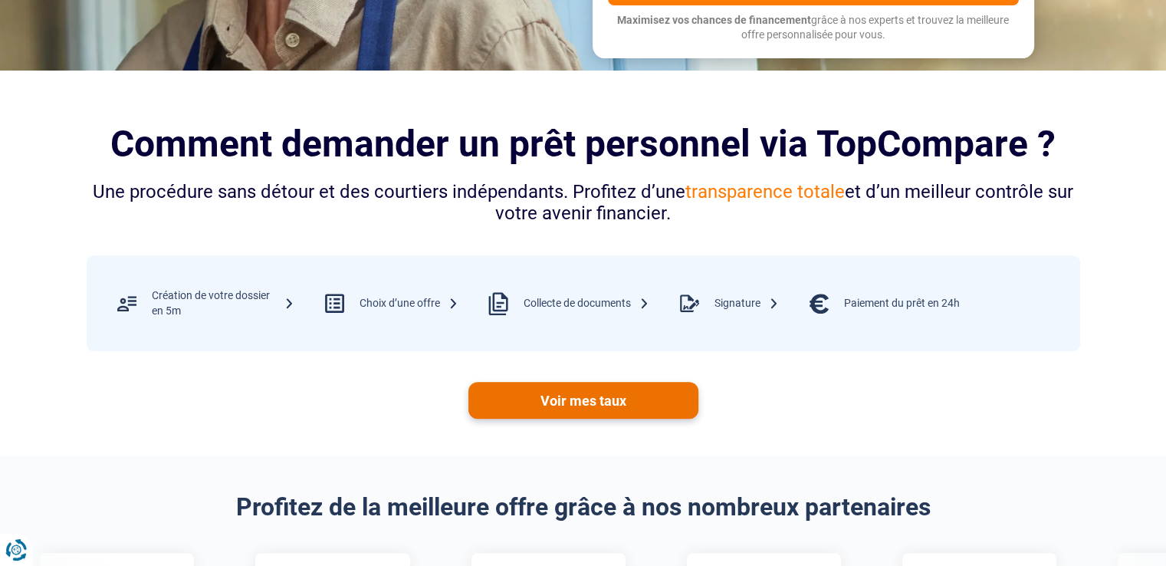
scroll to position [537, 0]
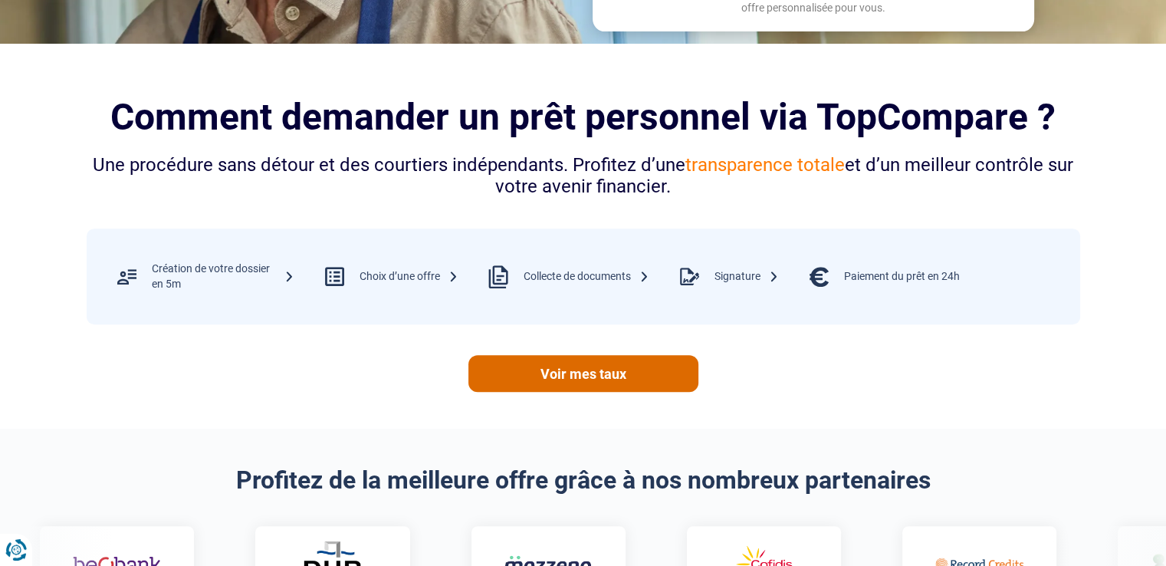
click at [599, 370] on link "Voir mes taux" at bounding box center [584, 373] width 230 height 37
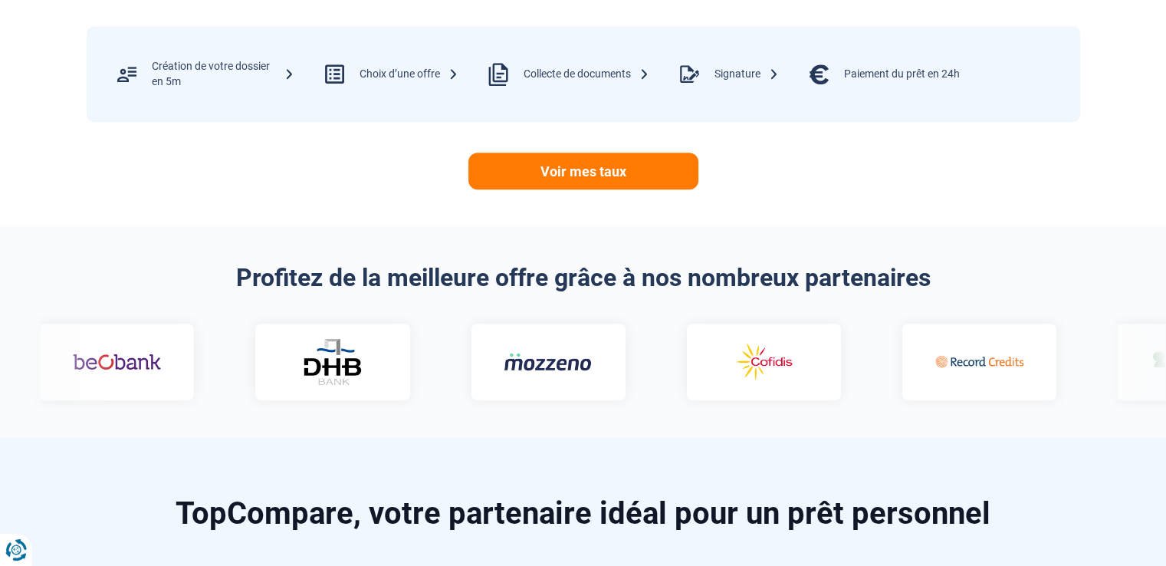
scroll to position [844, 0]
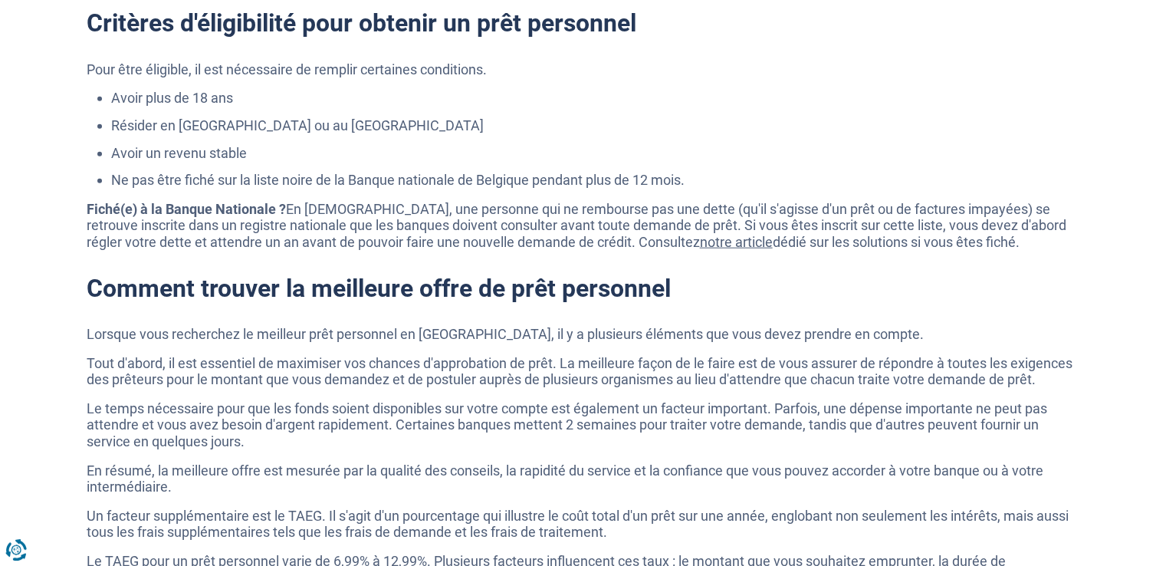
scroll to position [3835, 0]
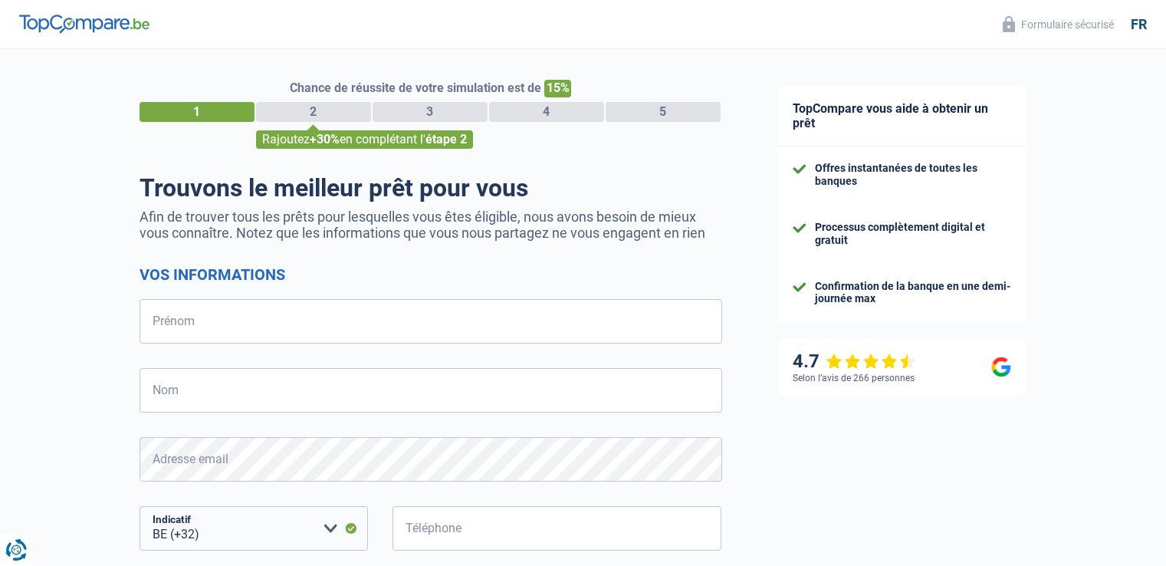
select select "32"
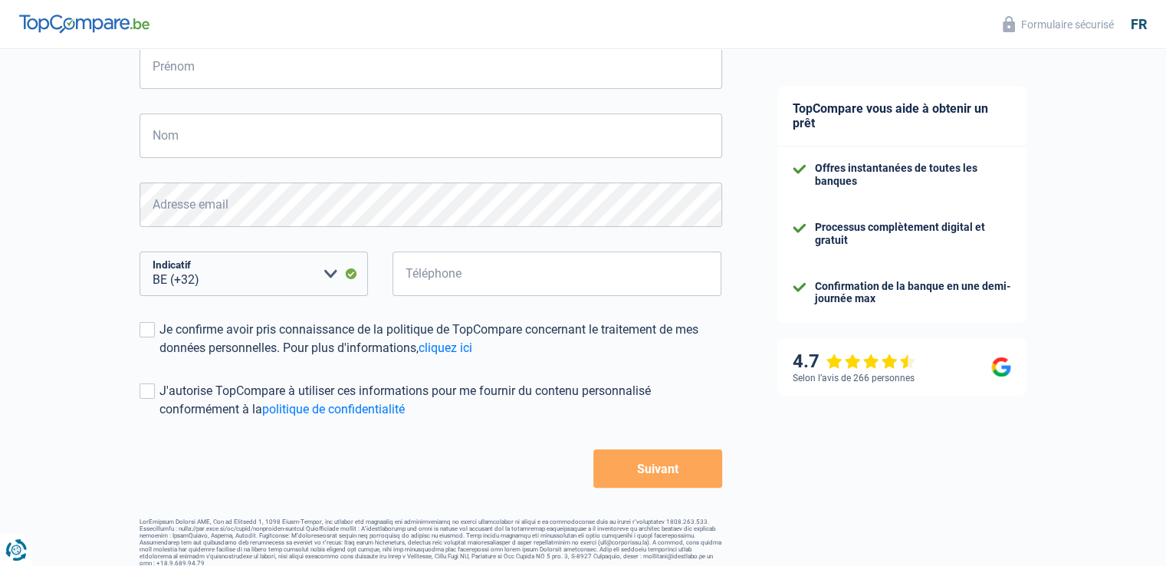
scroll to position [268, 0]
